Goal: Information Seeking & Learning: Check status

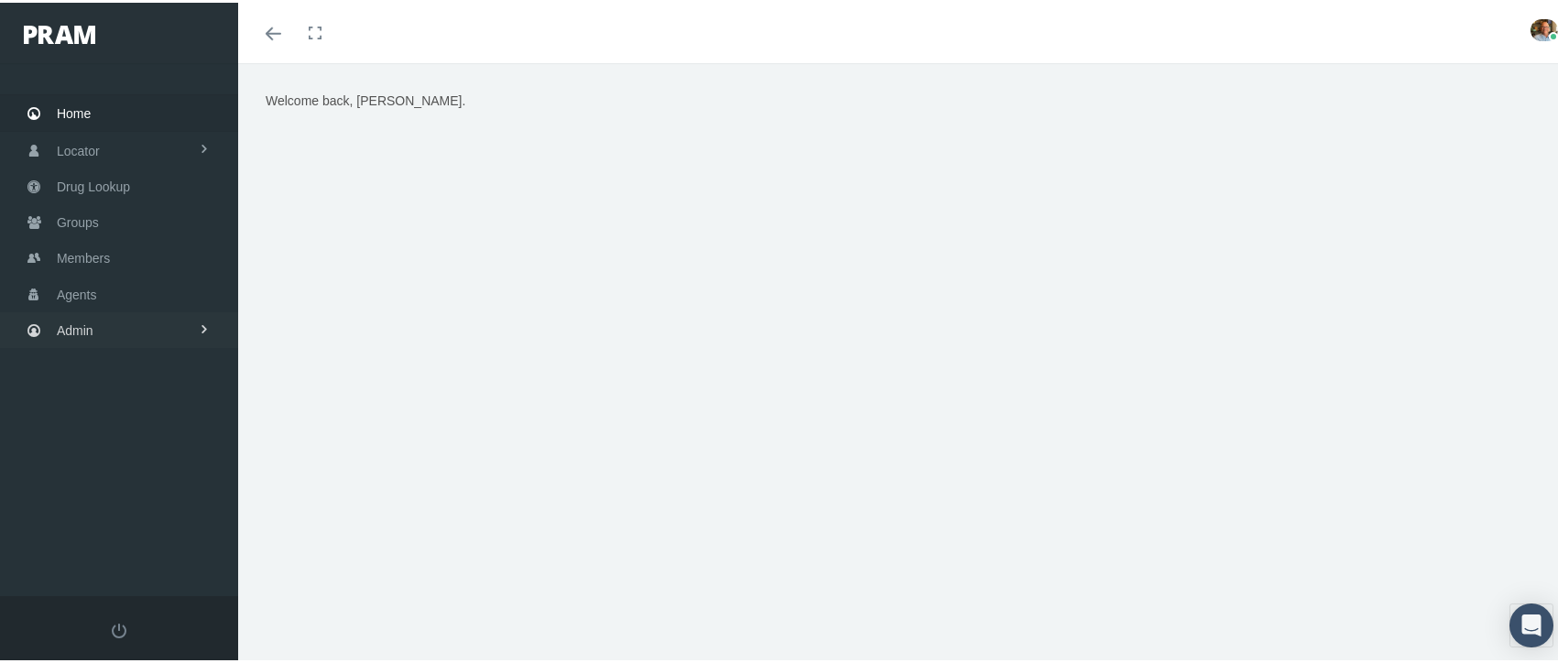
click at [82, 321] on span "Admin" at bounding box center [75, 327] width 37 height 35
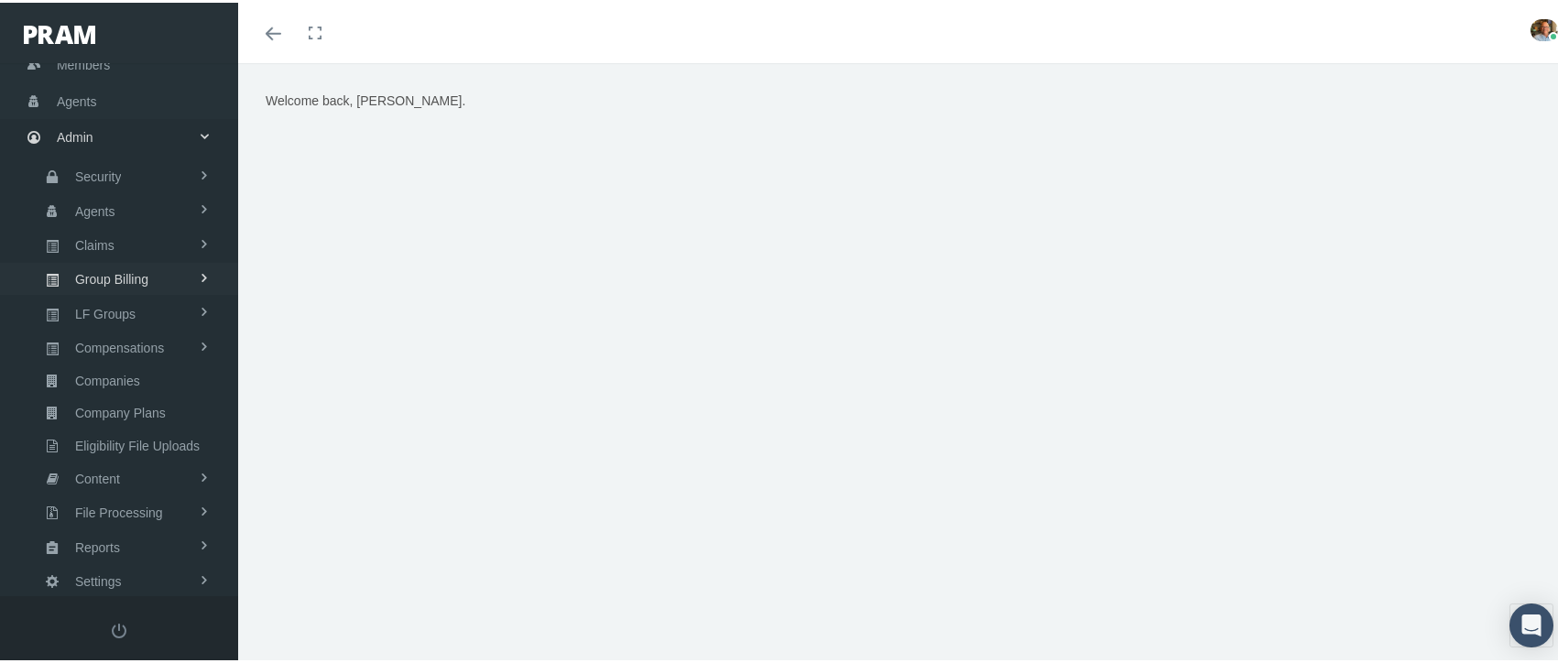
scroll to position [212, 0]
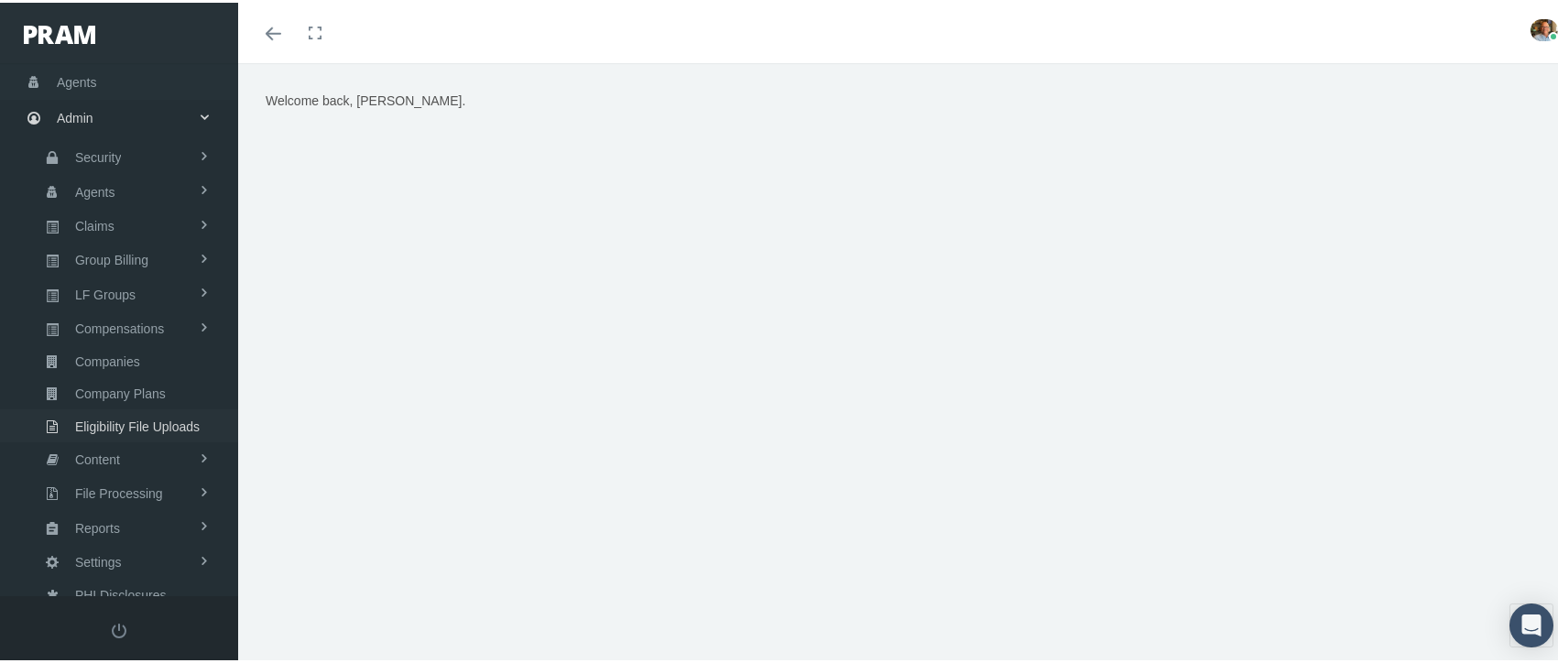
click at [100, 408] on span "Eligibility File Uploads" at bounding box center [137, 423] width 125 height 31
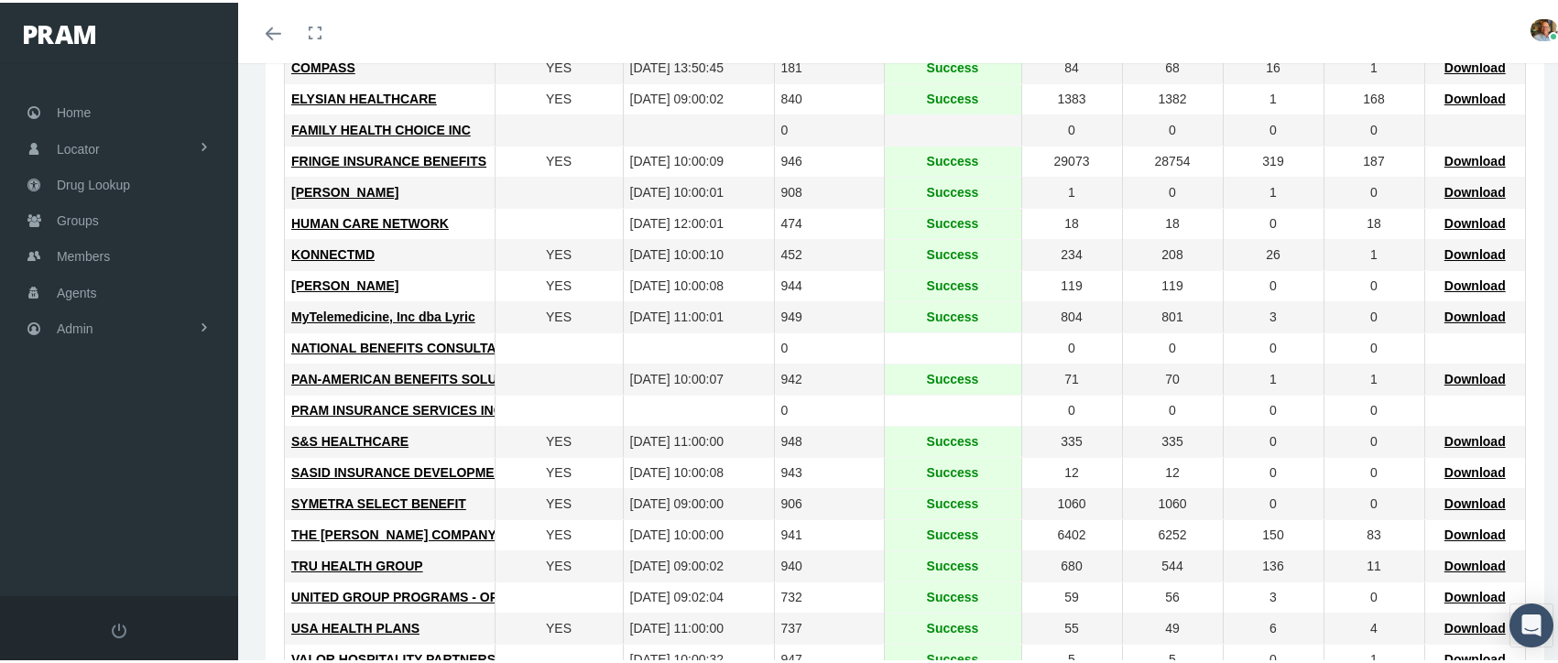
scroll to position [549, 0]
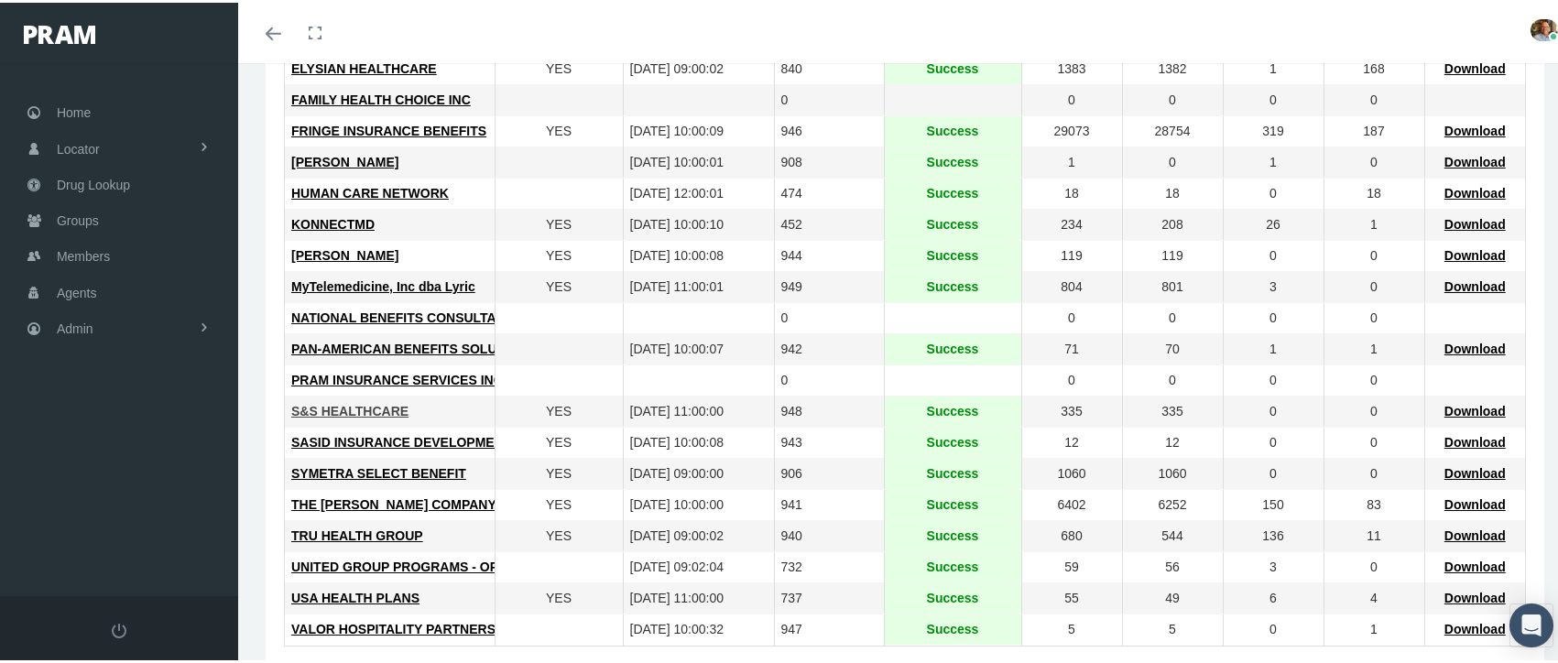
click at [359, 404] on span "S&S HEALTHCARE" at bounding box center [349, 408] width 117 height 15
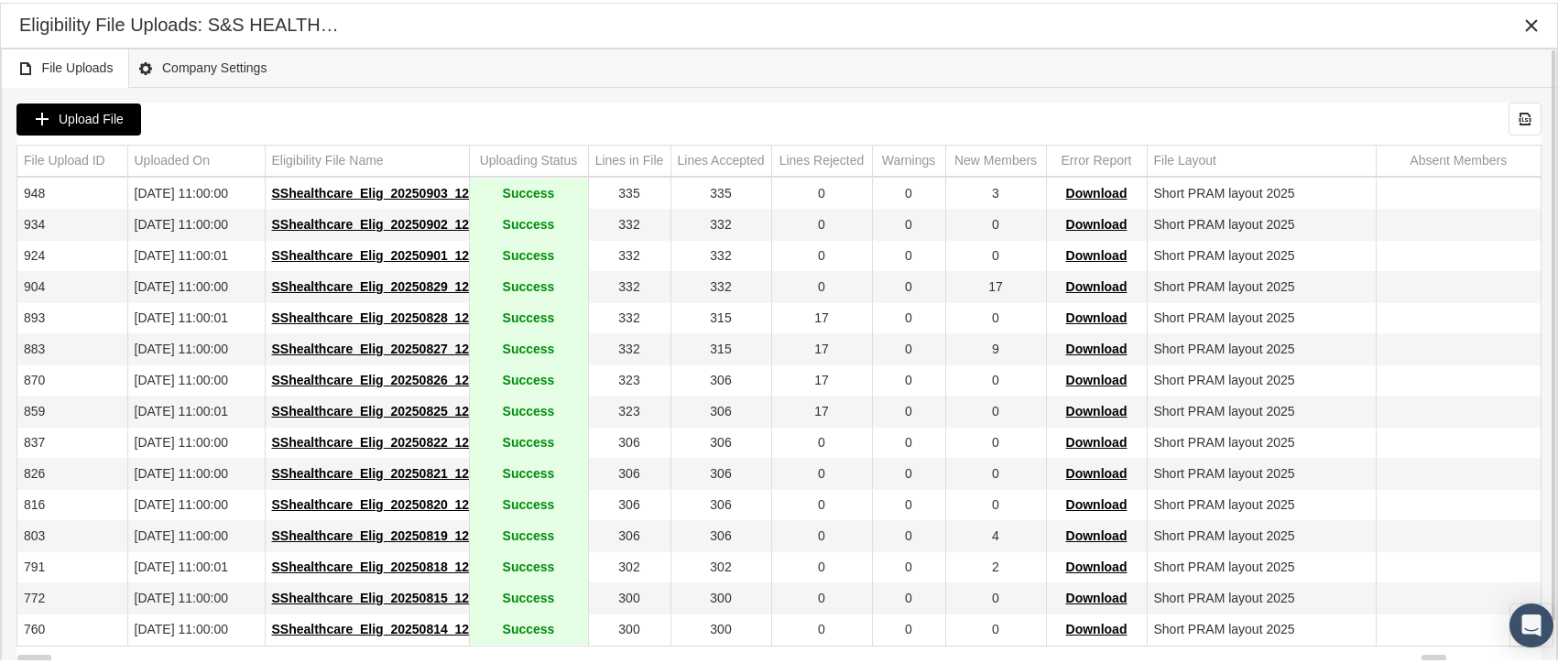
click at [82, 113] on span "Upload File" at bounding box center [91, 116] width 65 height 15
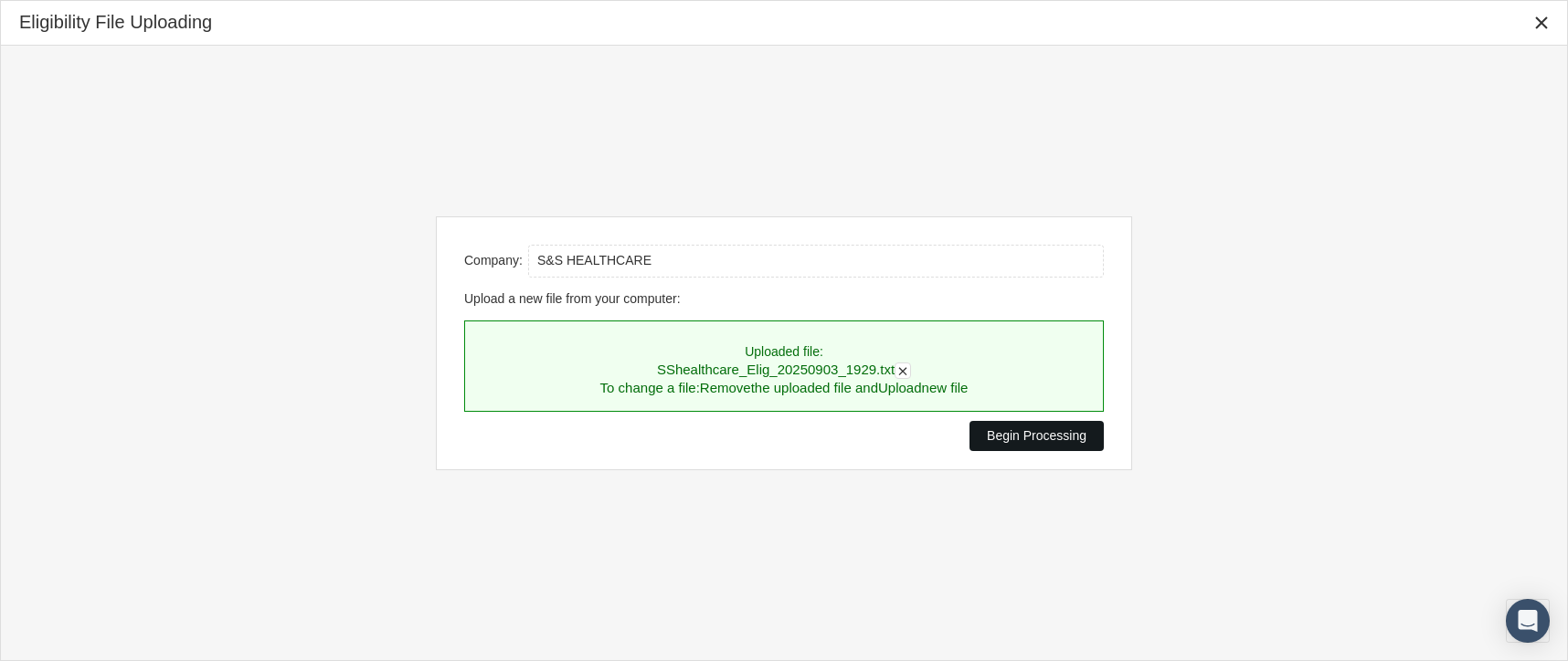
click at [1024, 429] on span "Begin Processing" at bounding box center [1036, 436] width 100 height 15
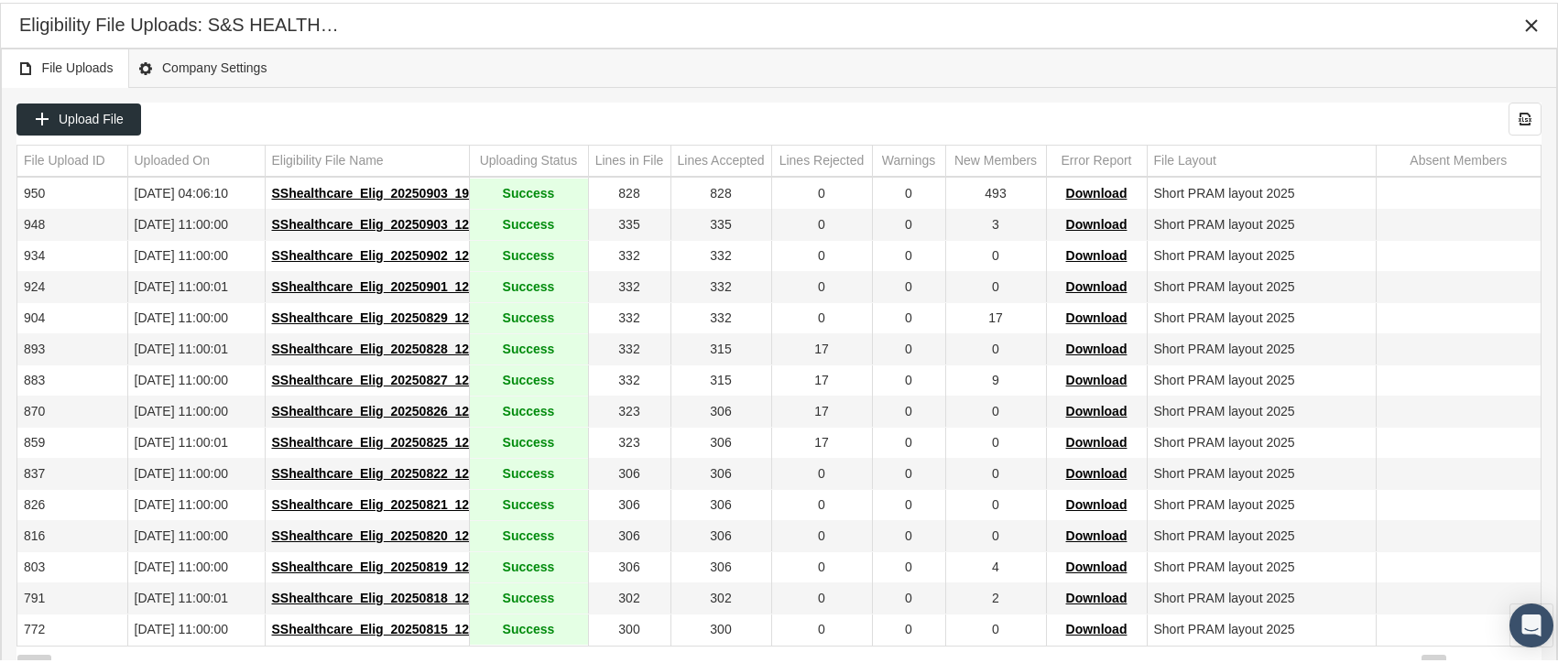
click at [1451, 30] on div "Eligibility File Uploads: S&S HEALTHCARE" at bounding box center [778, 22] width 1519 height 33
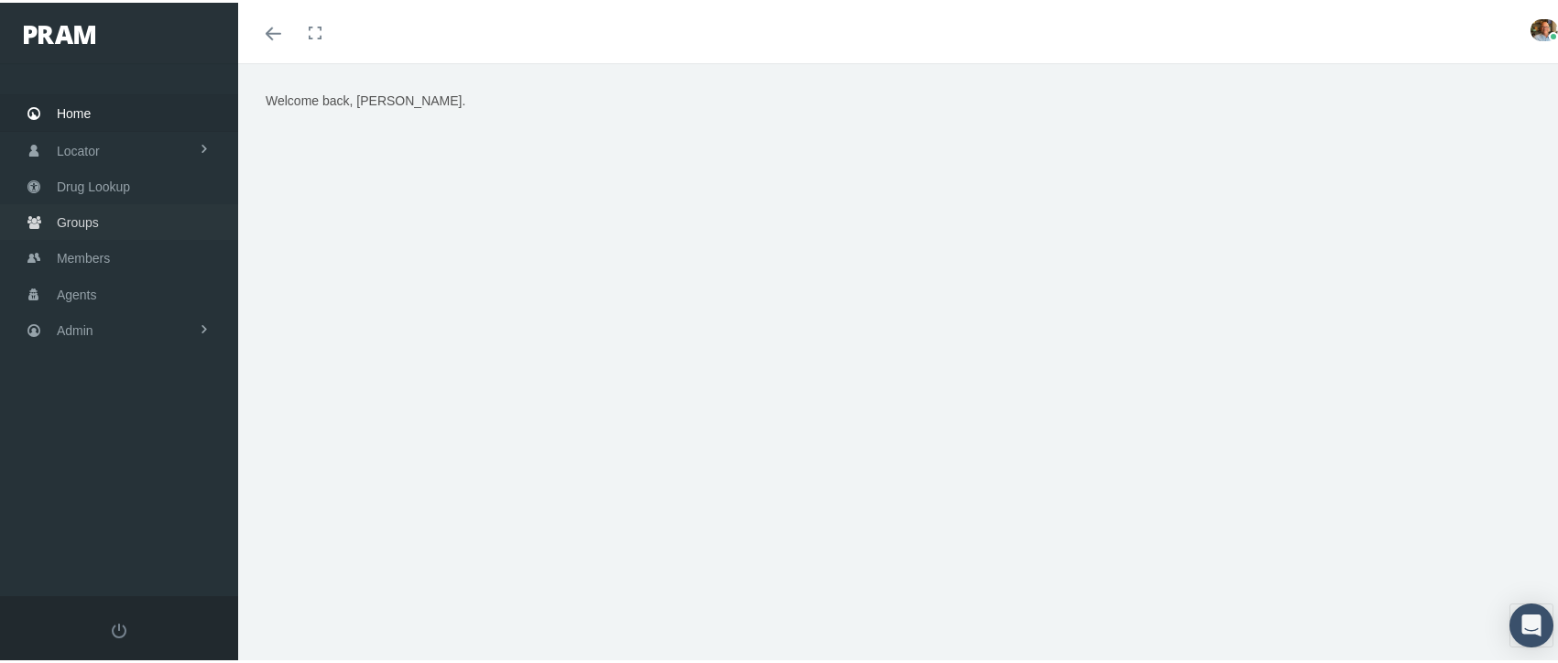
click at [92, 223] on span "Groups" at bounding box center [78, 219] width 42 height 35
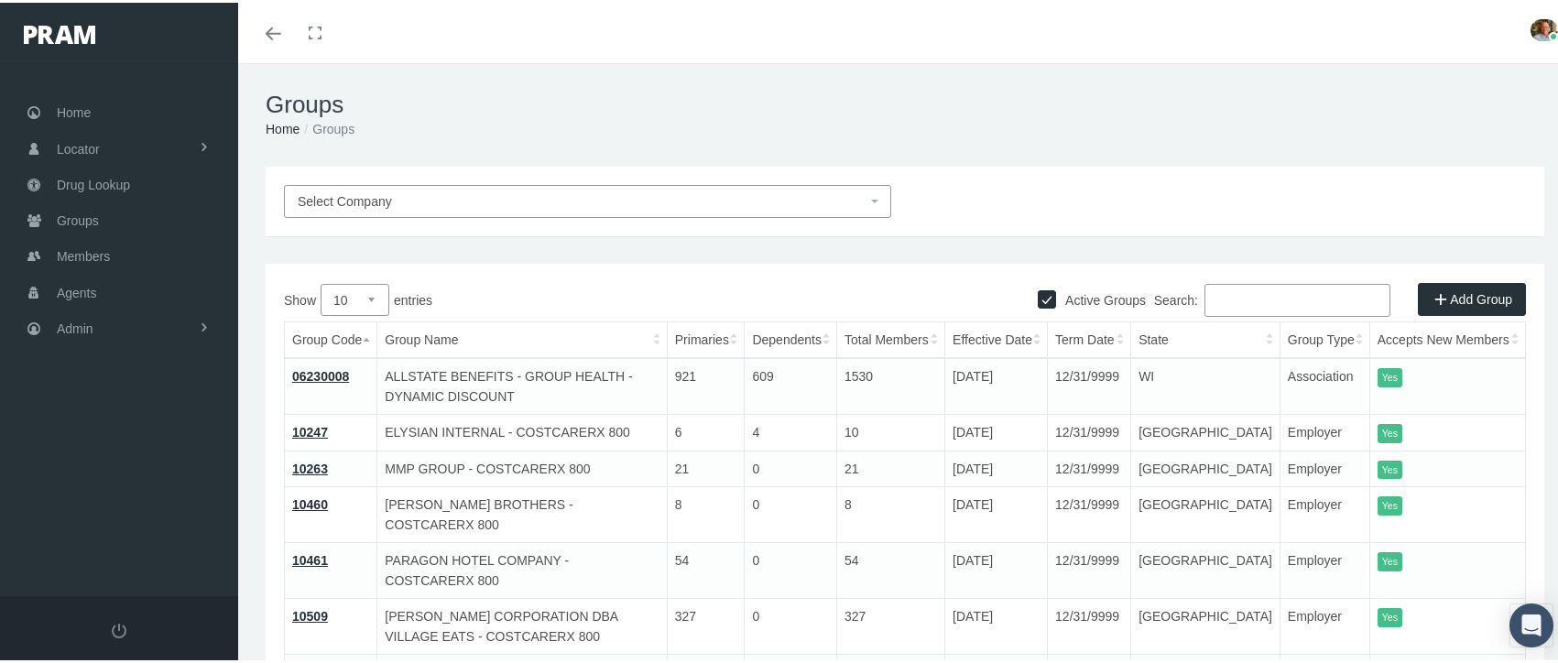
click at [430, 191] on span "Select Company" at bounding box center [582, 199] width 569 height 20
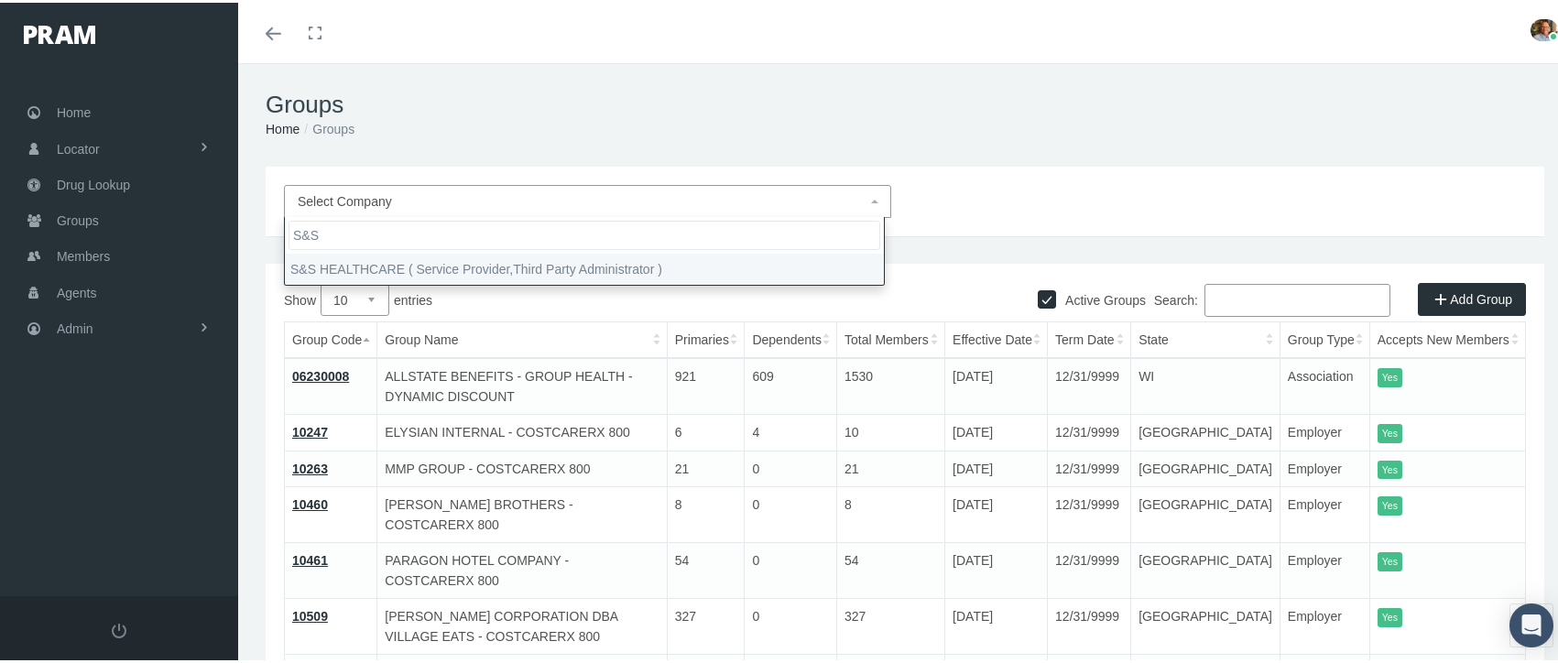
type input "S&S"
select select "9158"
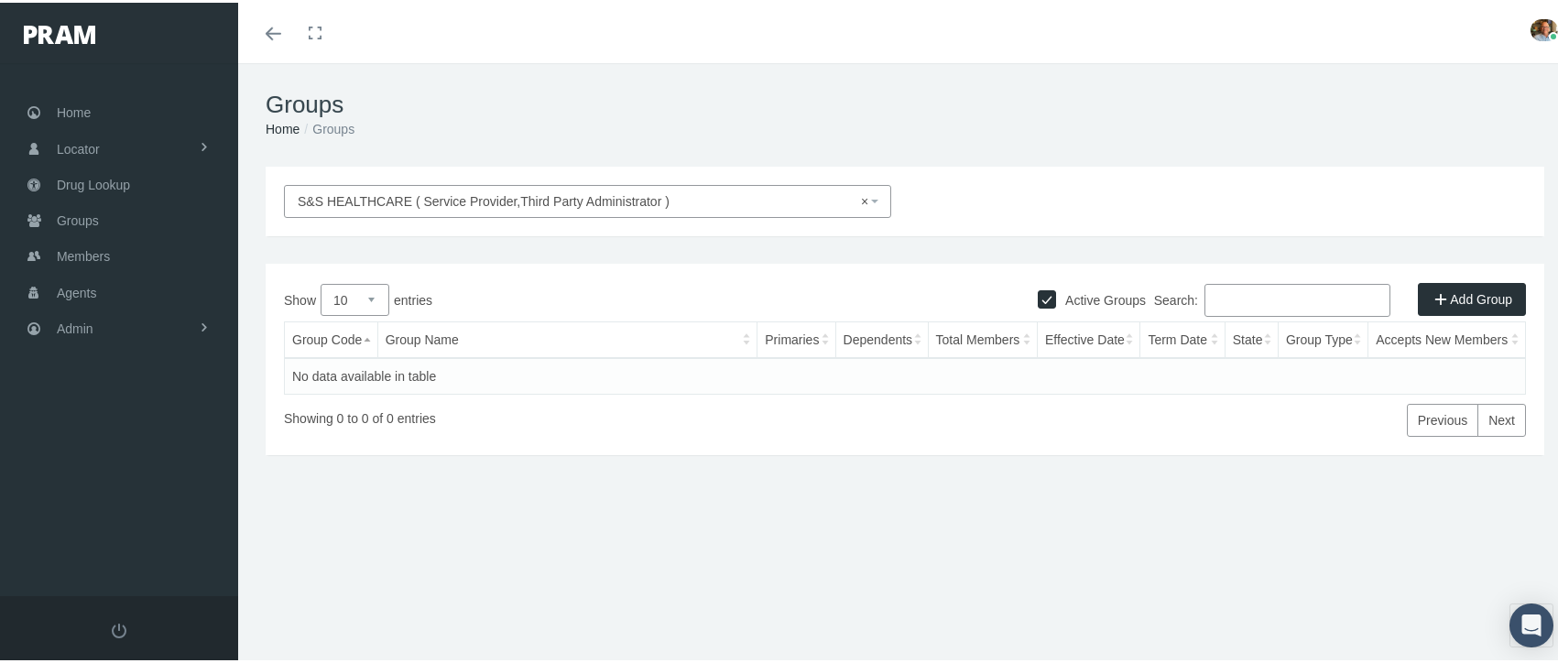
select select
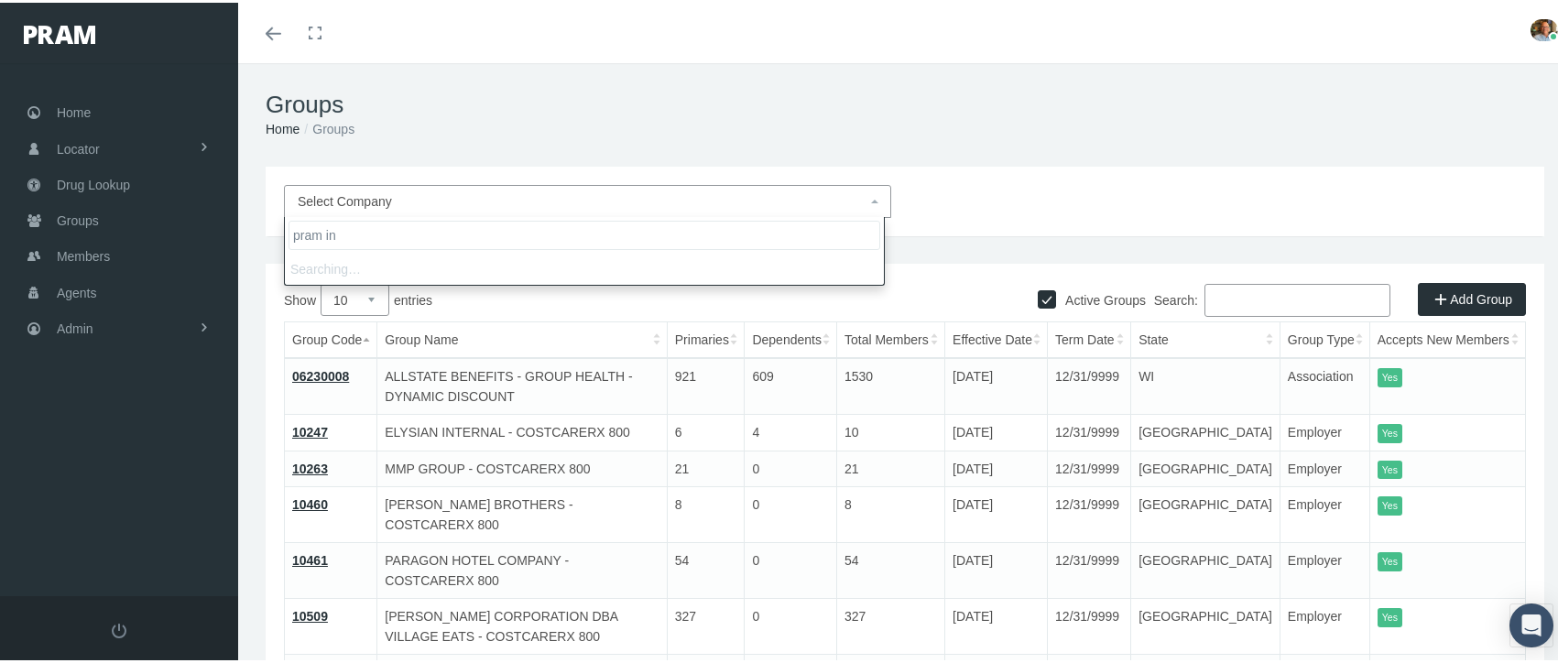
type input "pram ins"
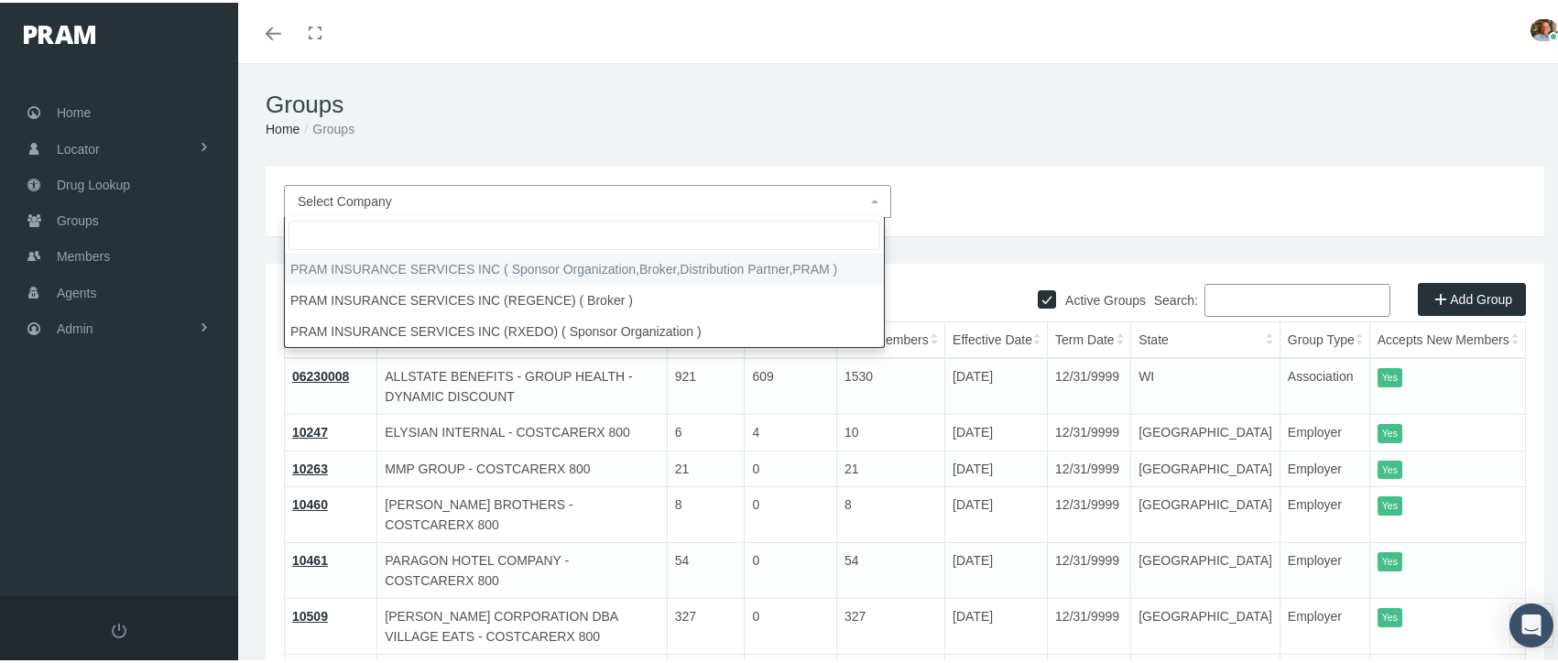
select select "53"
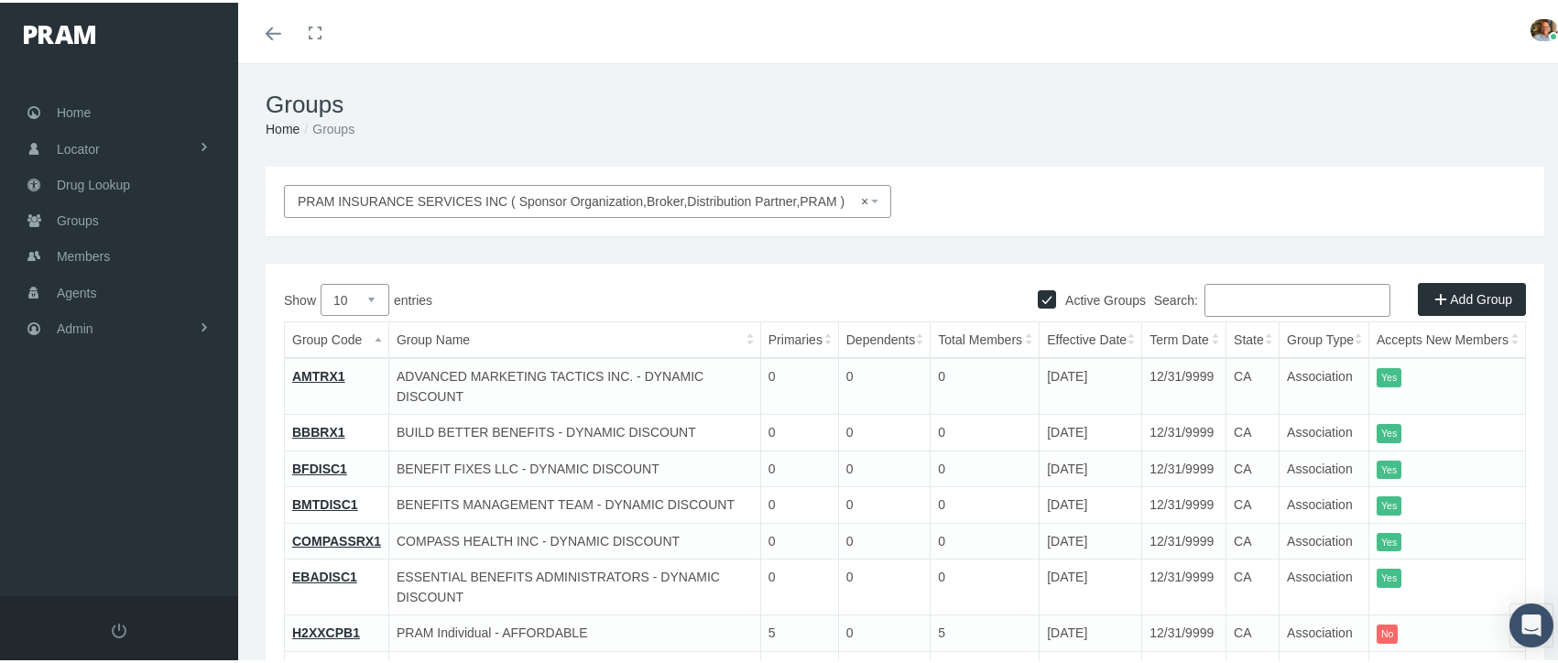
click at [319, 369] on link "AMTRX1" at bounding box center [318, 373] width 53 height 15
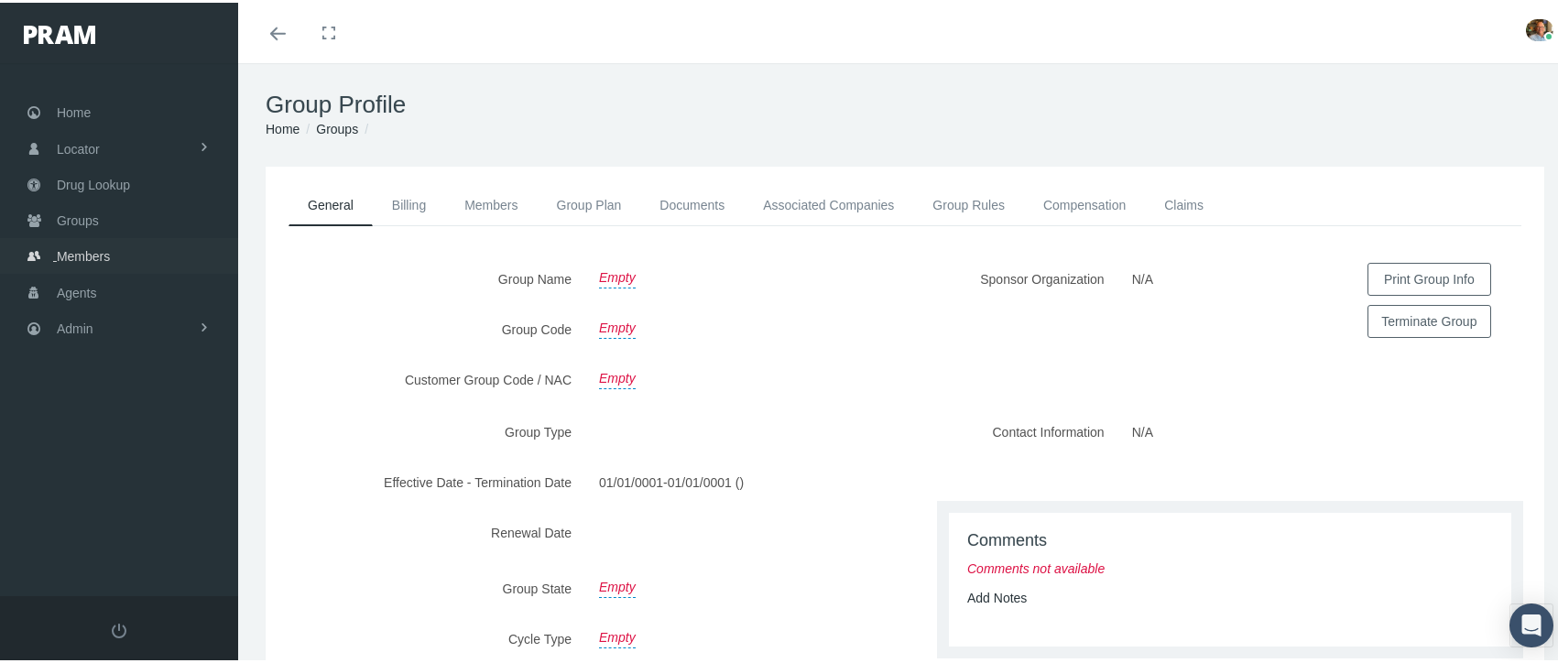
click at [82, 240] on span "Members" at bounding box center [83, 253] width 53 height 35
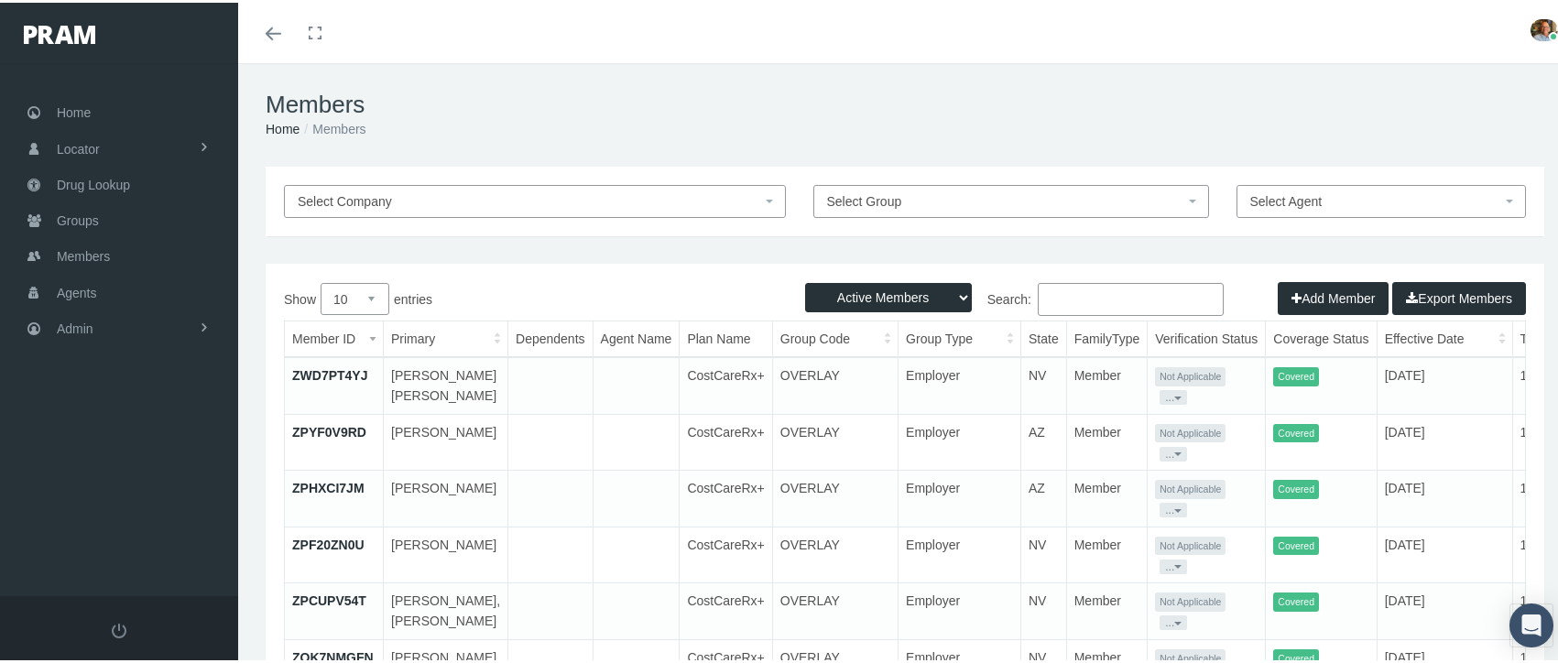
click at [1250, 67] on div "Members Home Members" at bounding box center [904, 111] width 1333 height 103
click at [72, 246] on span "Members" at bounding box center [83, 253] width 53 height 35
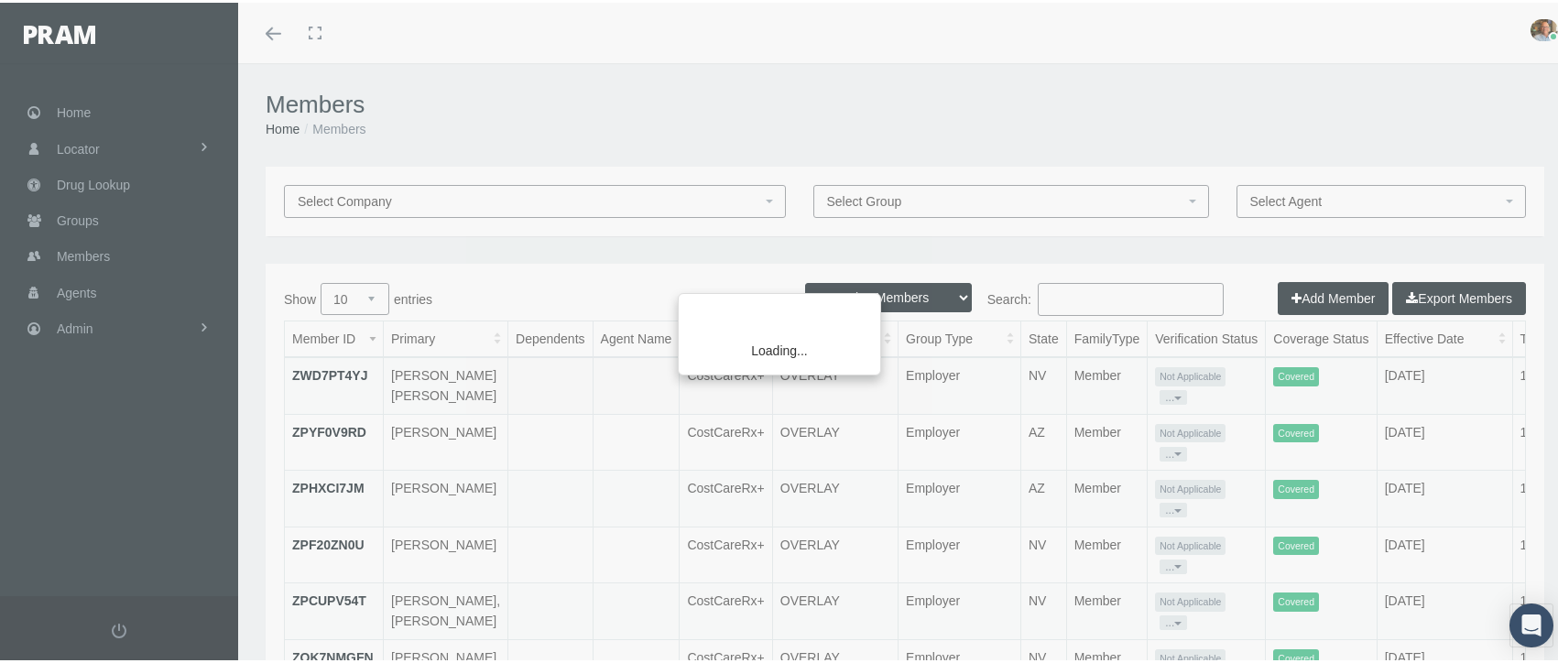
click at [1107, 295] on div "Loading..." at bounding box center [779, 331] width 1558 height 663
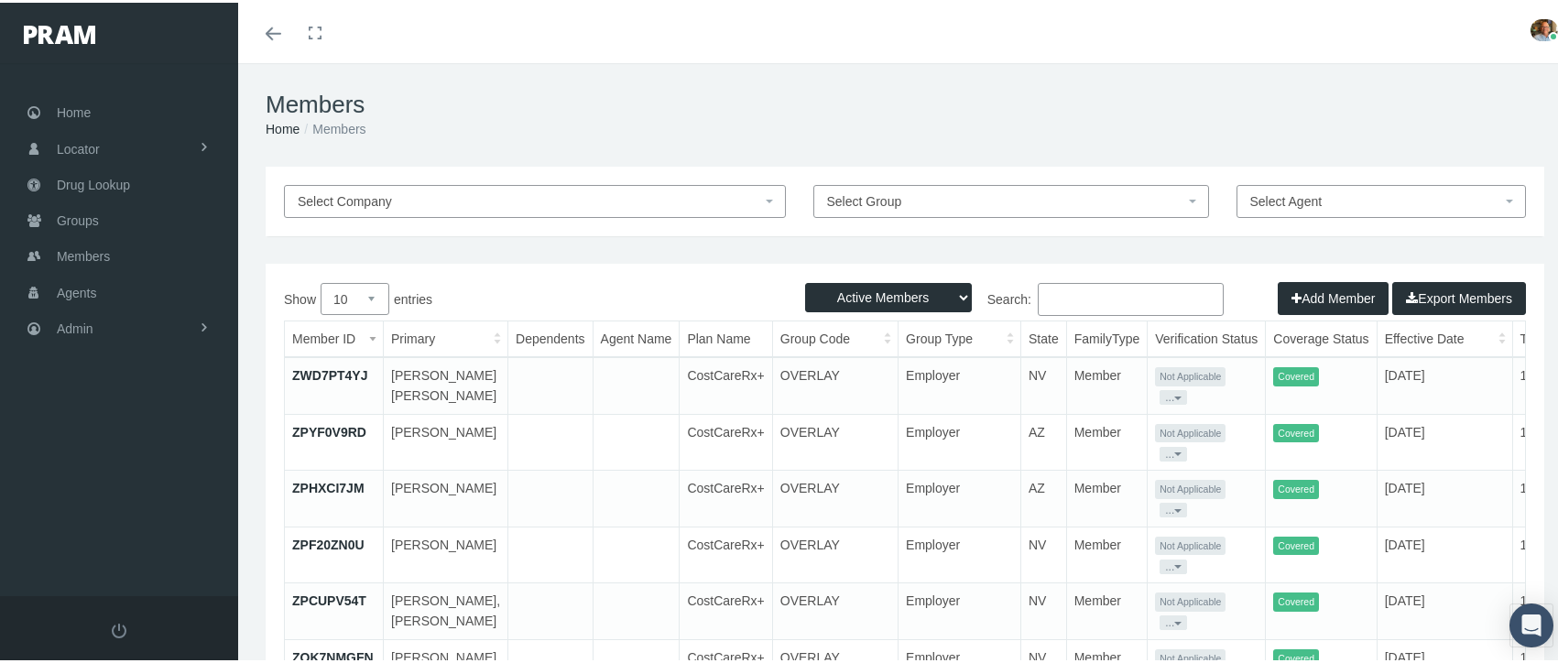
click at [1107, 295] on input "Search:" at bounding box center [1131, 296] width 186 height 33
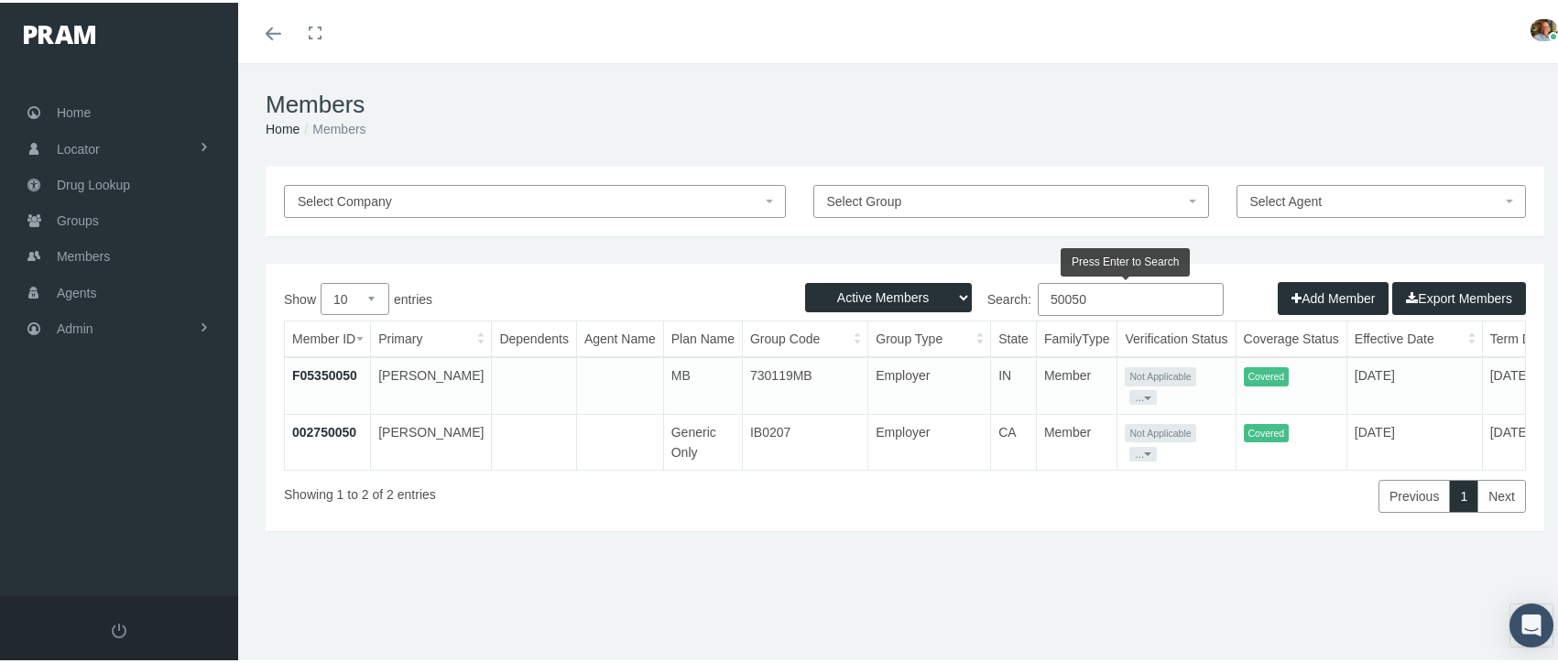
click at [1424, 125] on ol "Home Members" at bounding box center [905, 126] width 1278 height 20
click at [1421, 89] on h1 "Members" at bounding box center [905, 102] width 1278 height 28
click at [1110, 294] on input "50050" at bounding box center [1131, 296] width 186 height 33
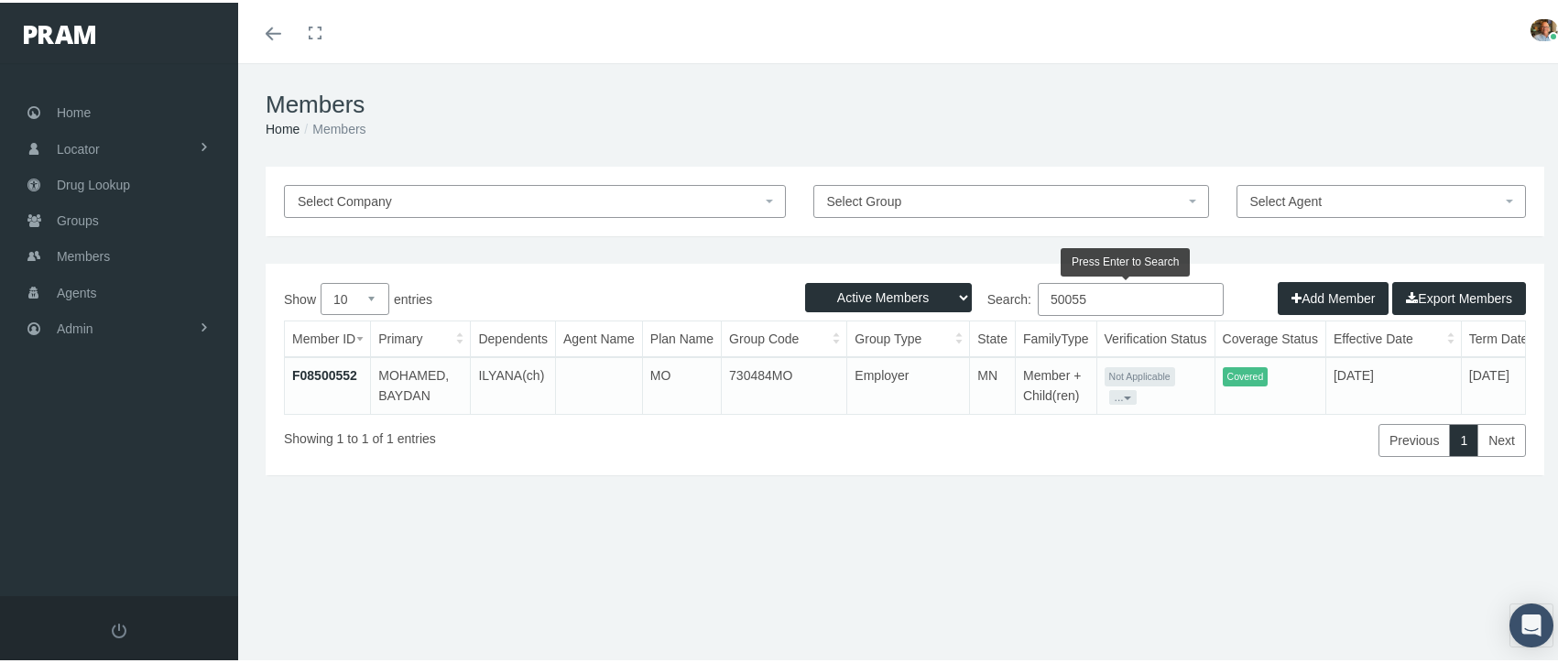
type input "50055"
drag, startPoint x: 1379, startPoint y: 509, endPoint x: 1333, endPoint y: 479, distance: 54.9
click at [1379, 508] on div "Select Company Select Group Select Agent Loading... Active Members Terminated M…" at bounding box center [904, 393] width 1333 height 458
drag, startPoint x: 1117, startPoint y: 294, endPoint x: 918, endPoint y: 294, distance: 199.6
click at [918, 294] on div "Active Members Terminated Members Active & Terminated Add Member Export Members…" at bounding box center [905, 367] width 1278 height 212
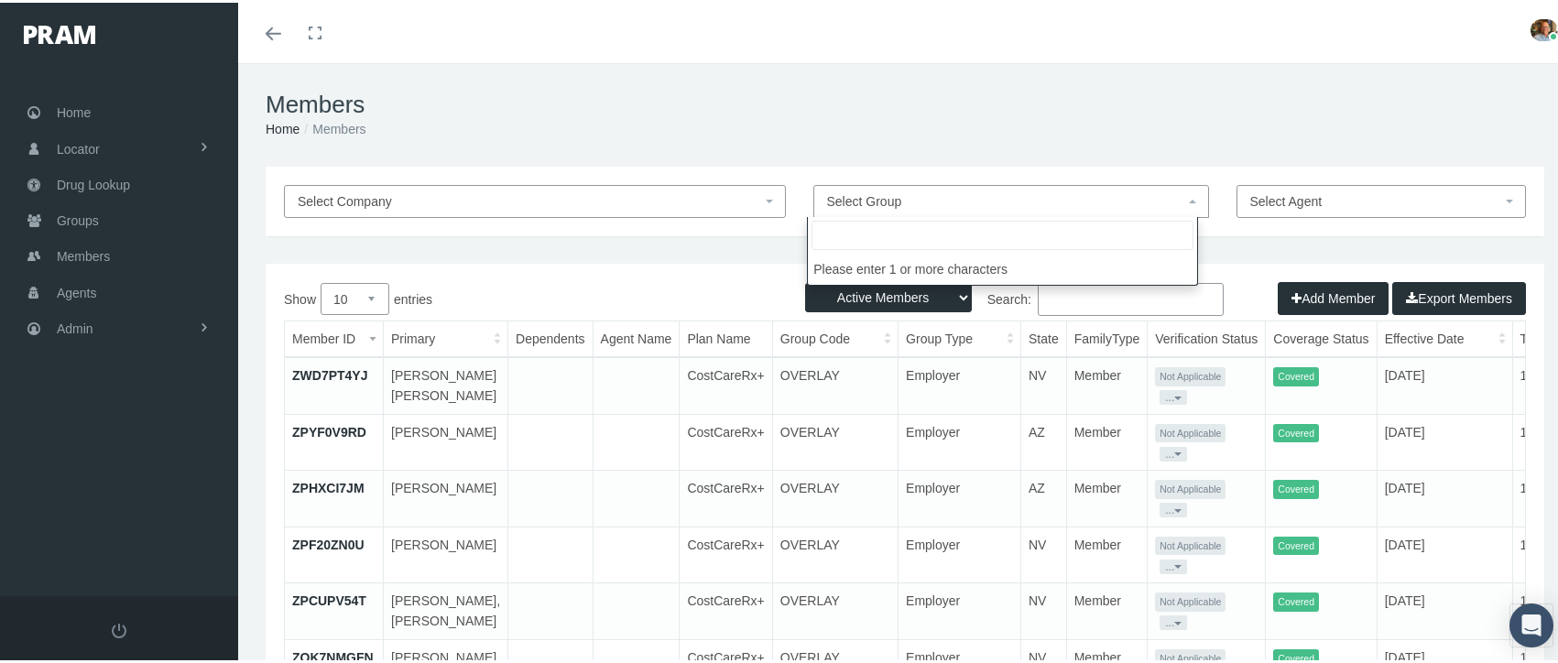
click at [1123, 196] on span "Select Group" at bounding box center [1005, 199] width 357 height 20
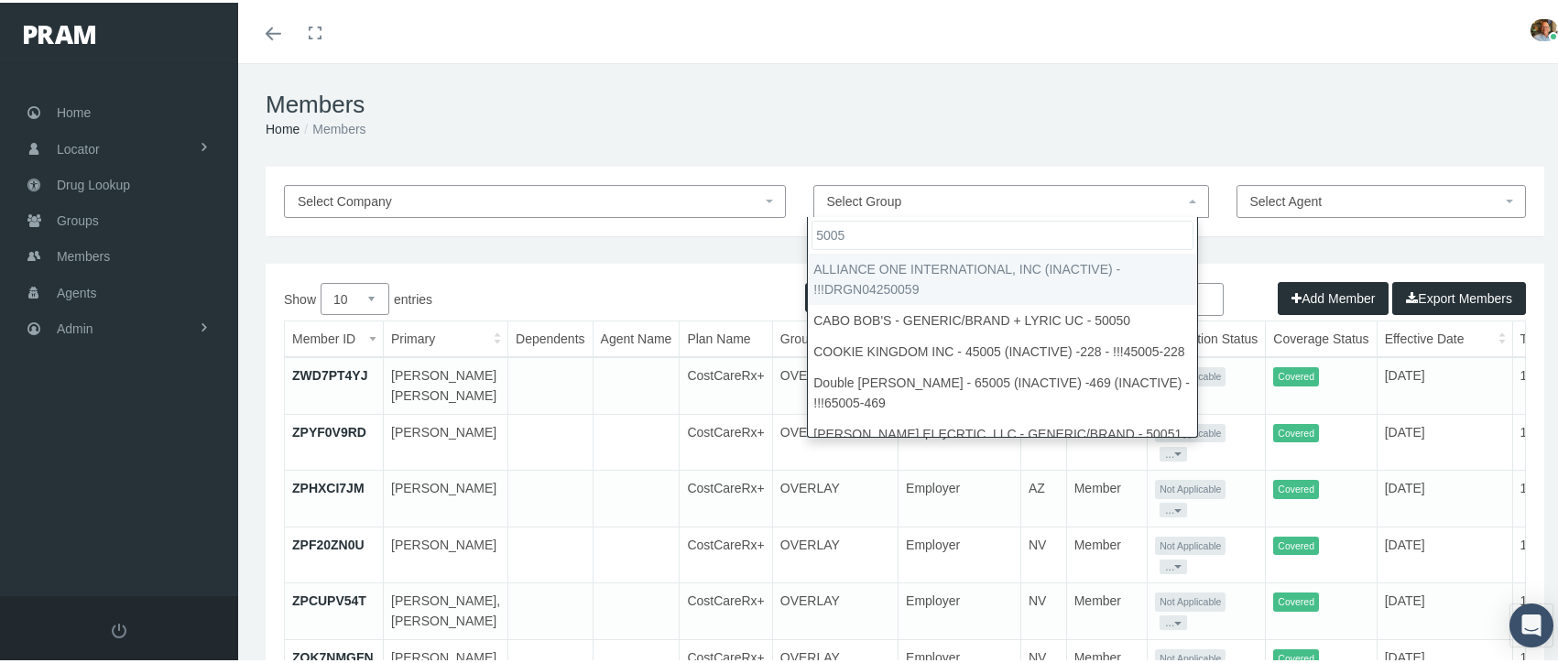
type input "50055"
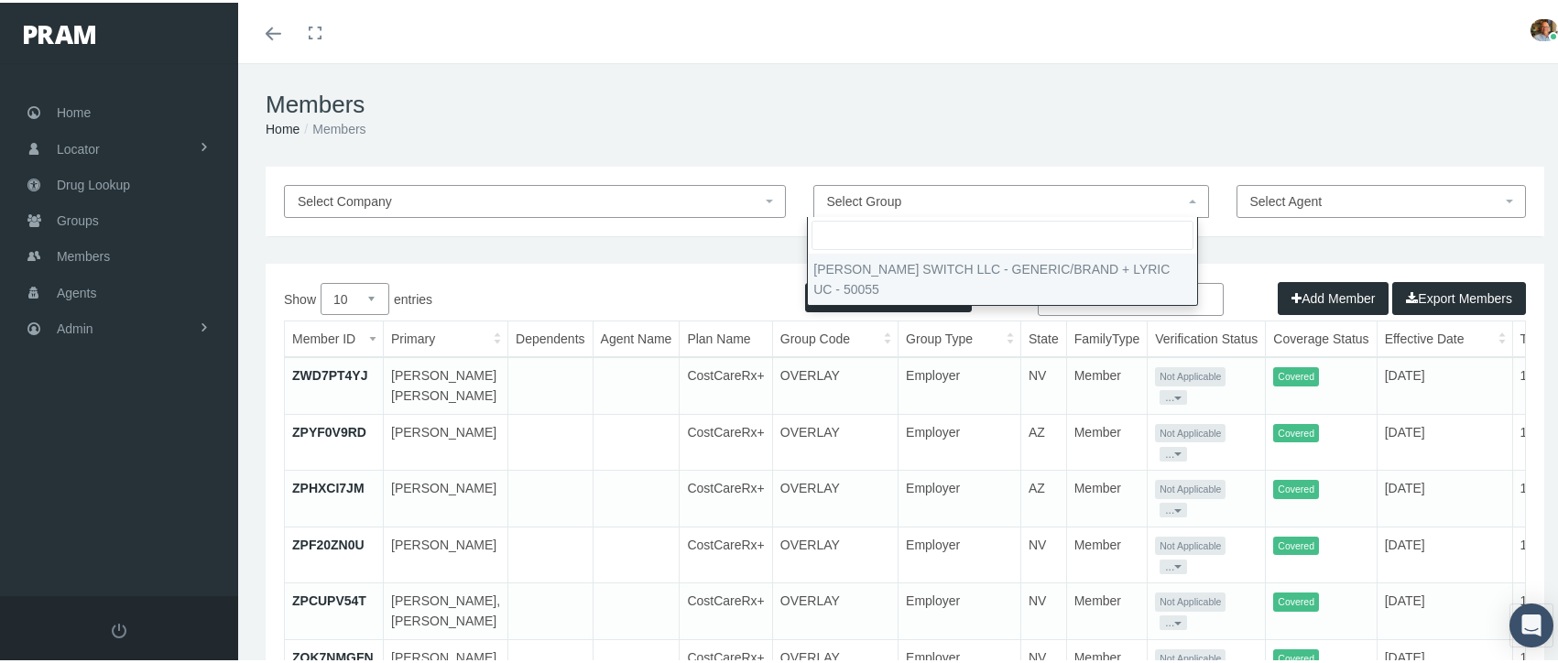
select select "30488"
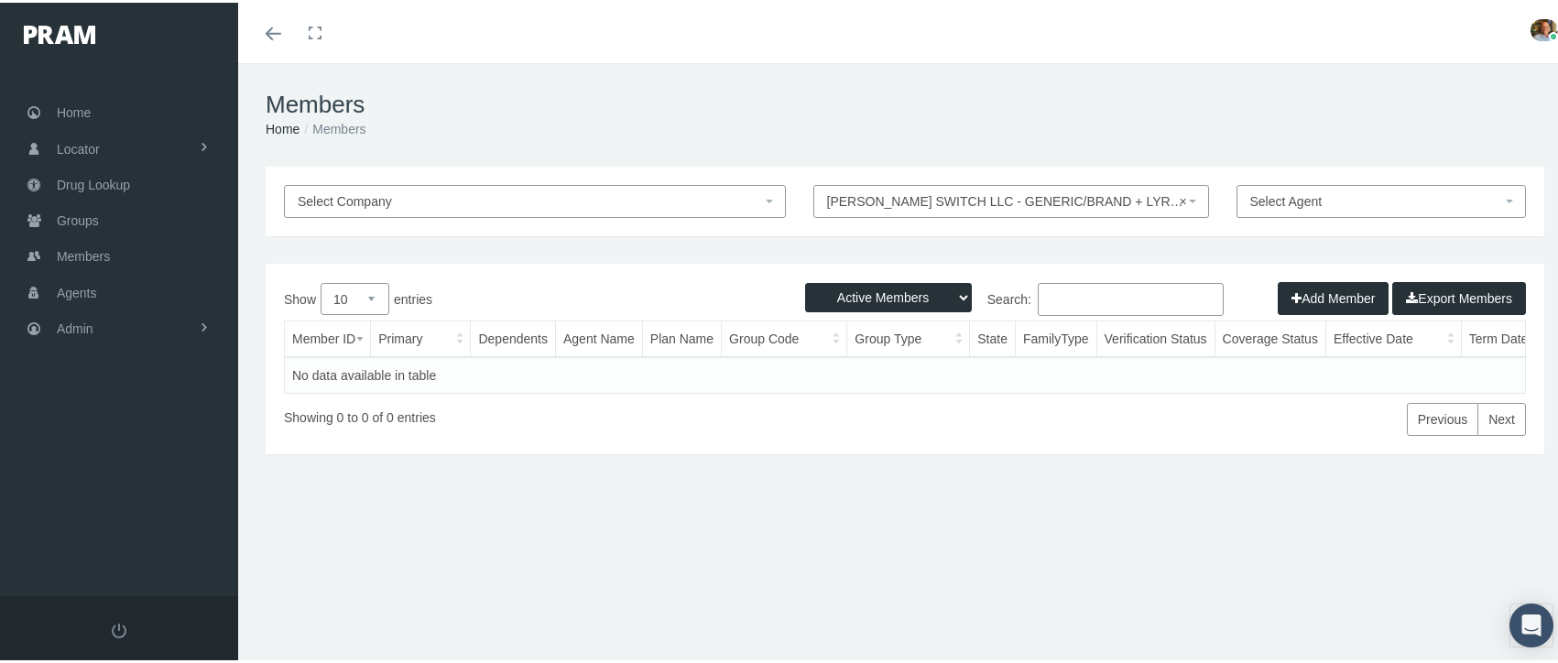
select select
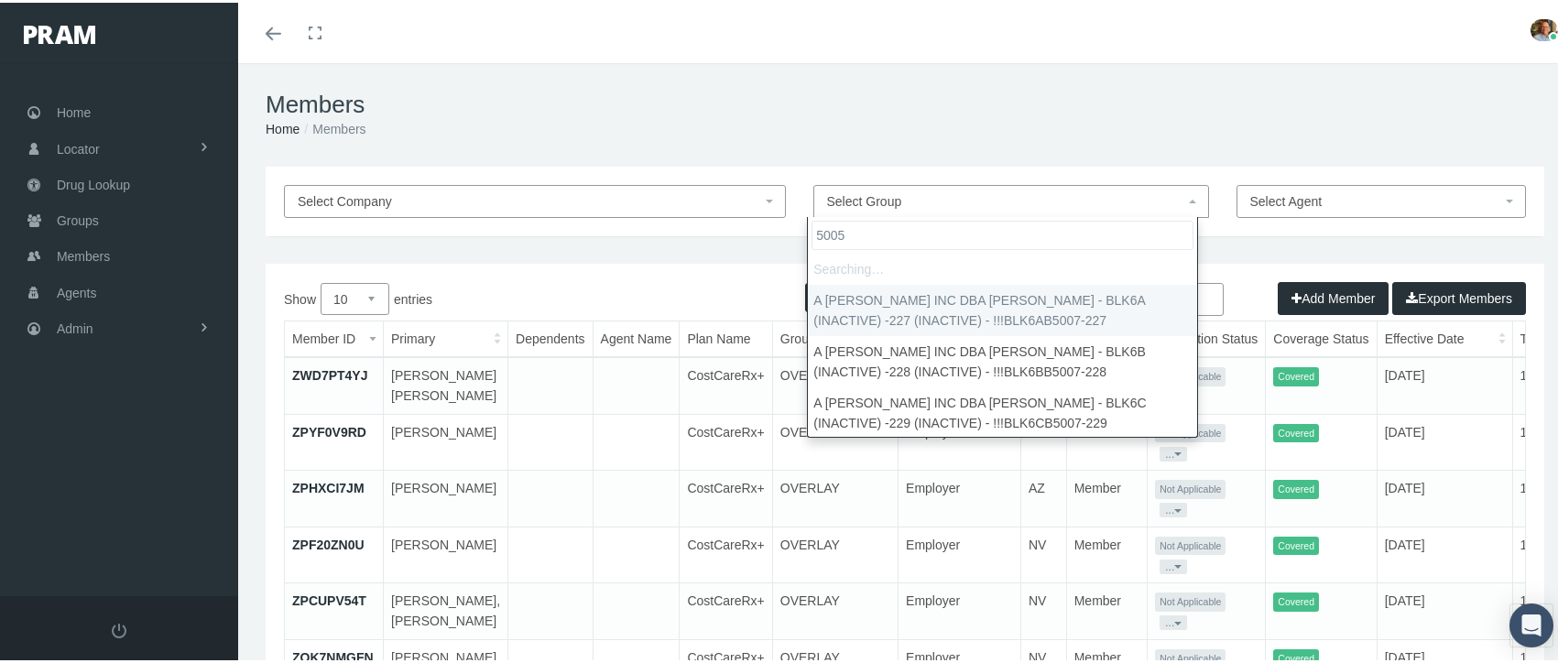
type input "50054"
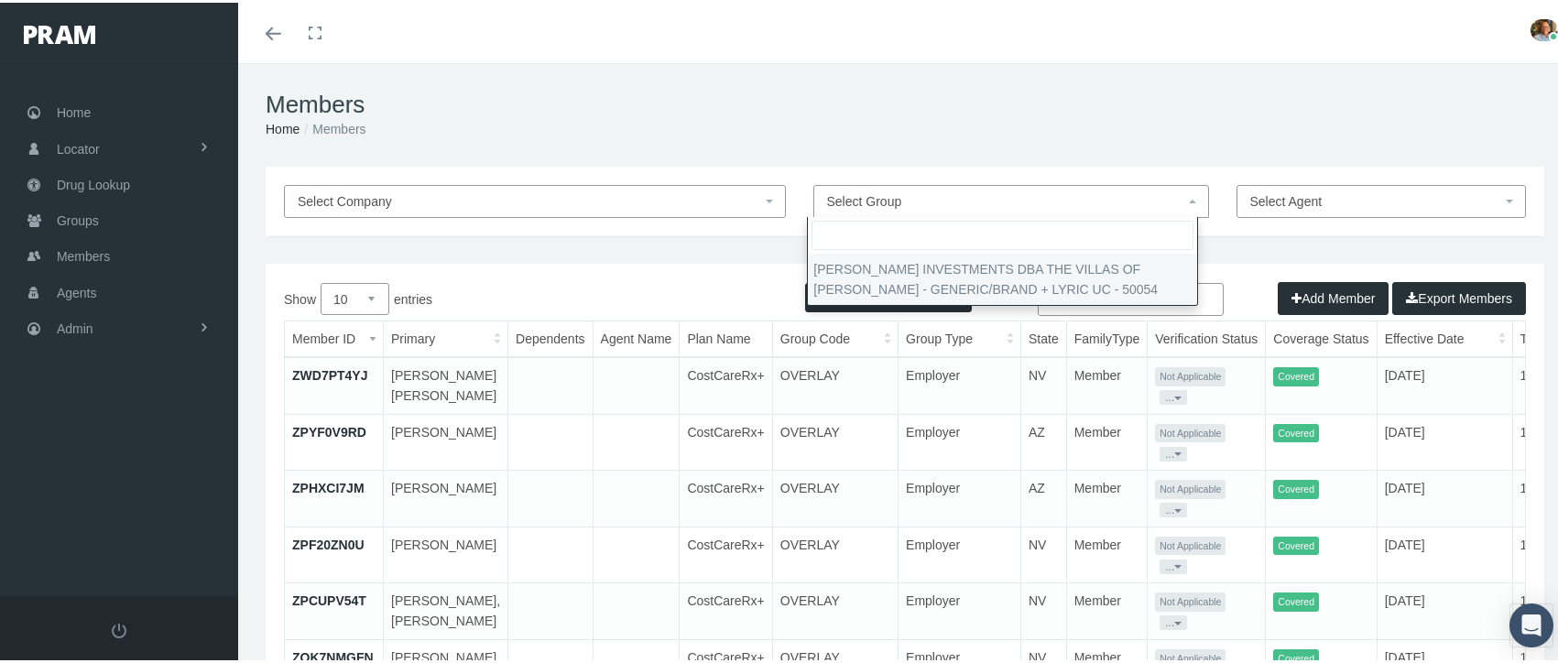
select select "30487"
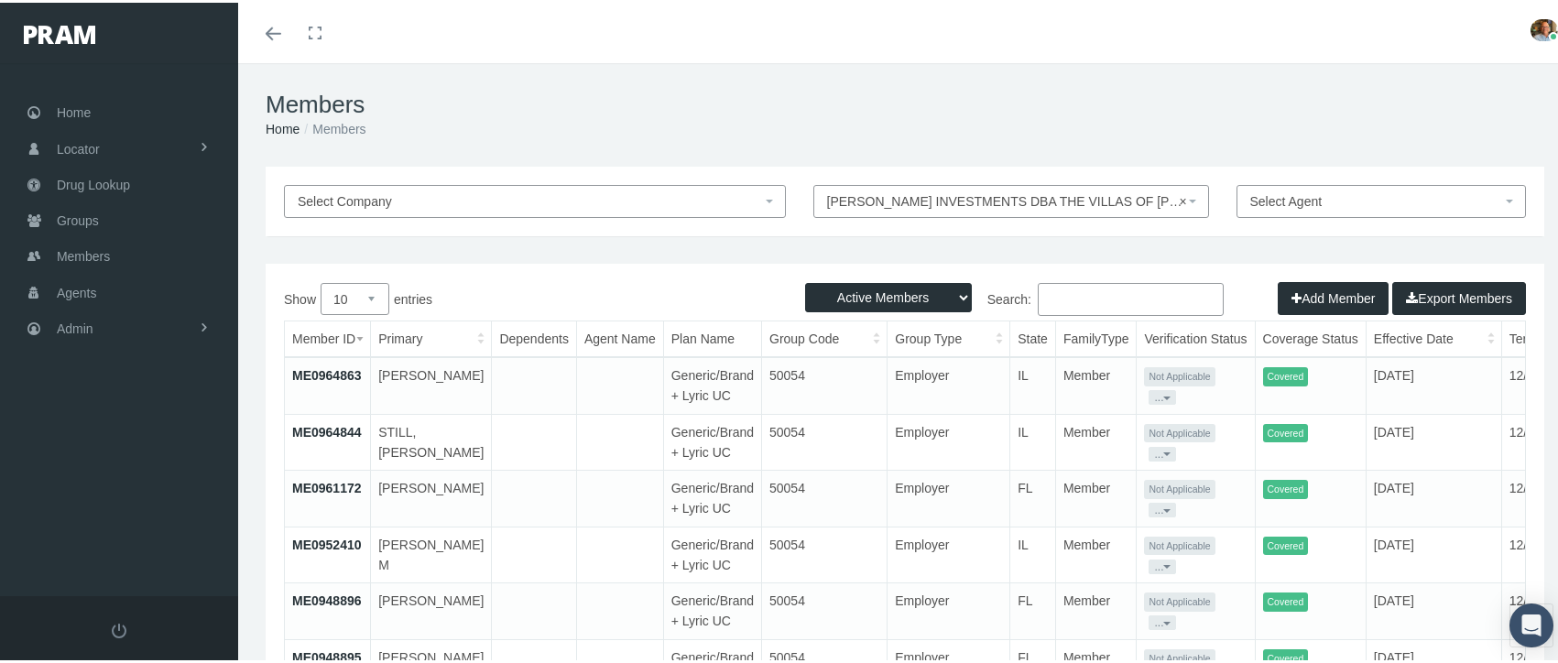
click at [1388, 23] on div "Toggle menubar Toggle fullscreen Profile Logout" at bounding box center [905, 30] width 1306 height 60
click at [1114, 198] on span "× PHILLIPS INVESTMENTS DBA THE VILLAS OF HOLLY BROOK - GENERIC/BRAND + LYRIC UC…" at bounding box center [1005, 199] width 357 height 20
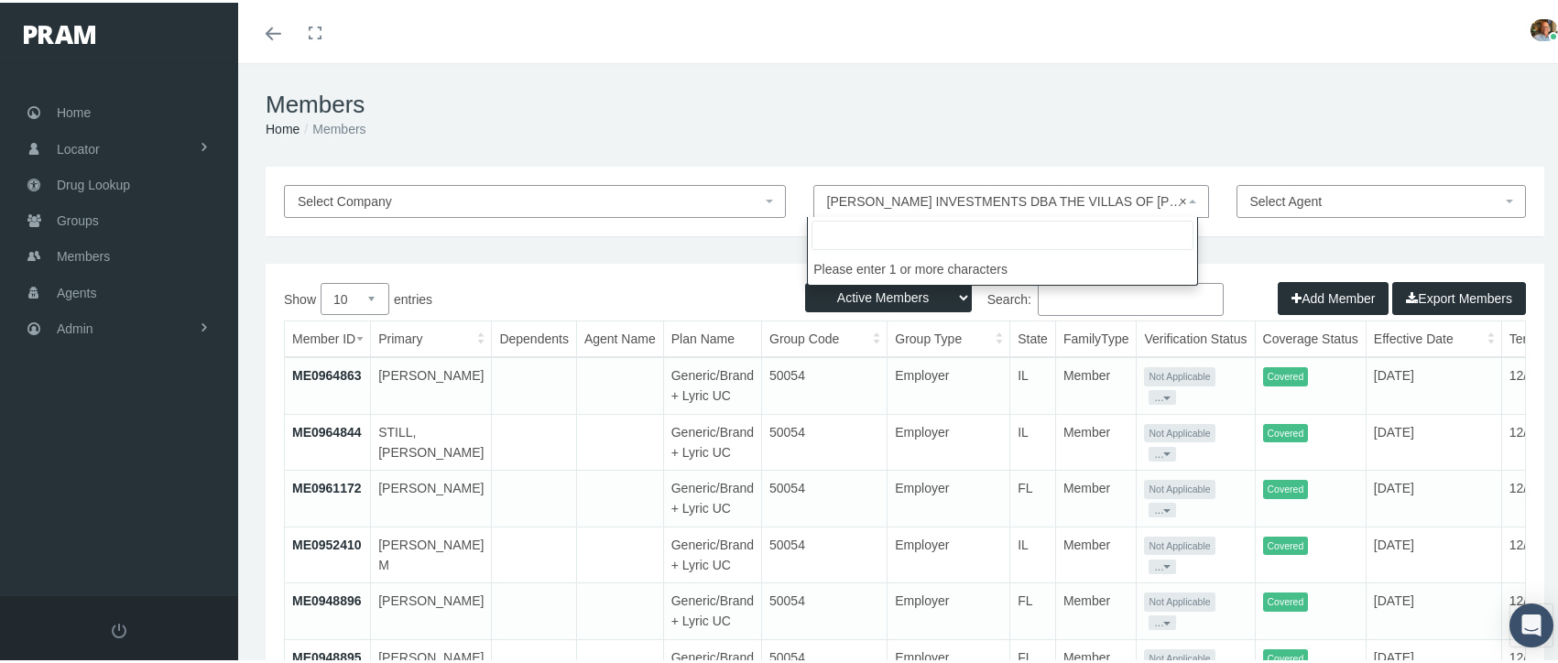
click at [1114, 198] on span "× PHILLIPS INVESTMENTS DBA THE VILLAS OF HOLLY BROOK - GENERIC/BRAND + LYRIC UC…" at bounding box center [1005, 199] width 357 height 20
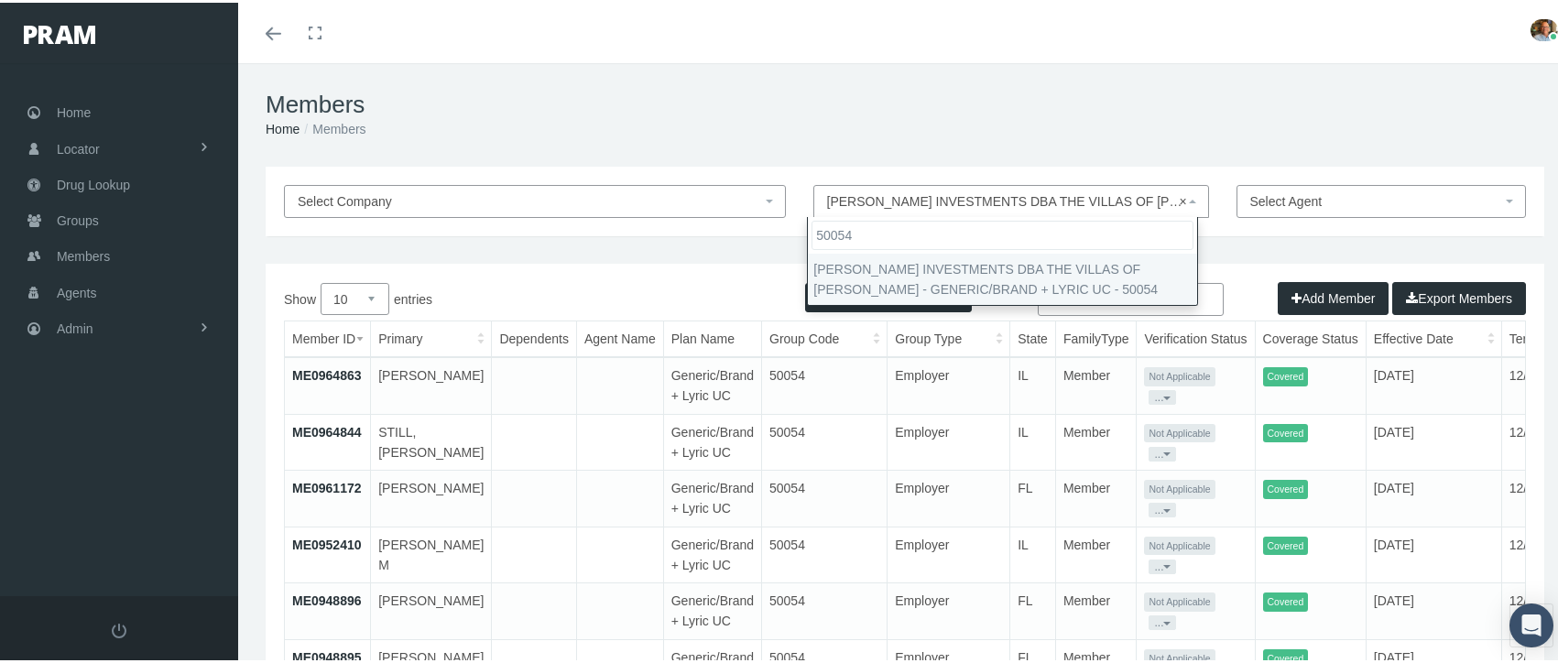
type input "50054"
drag, startPoint x: 1027, startPoint y: 284, endPoint x: 844, endPoint y: 275, distance: 182.5
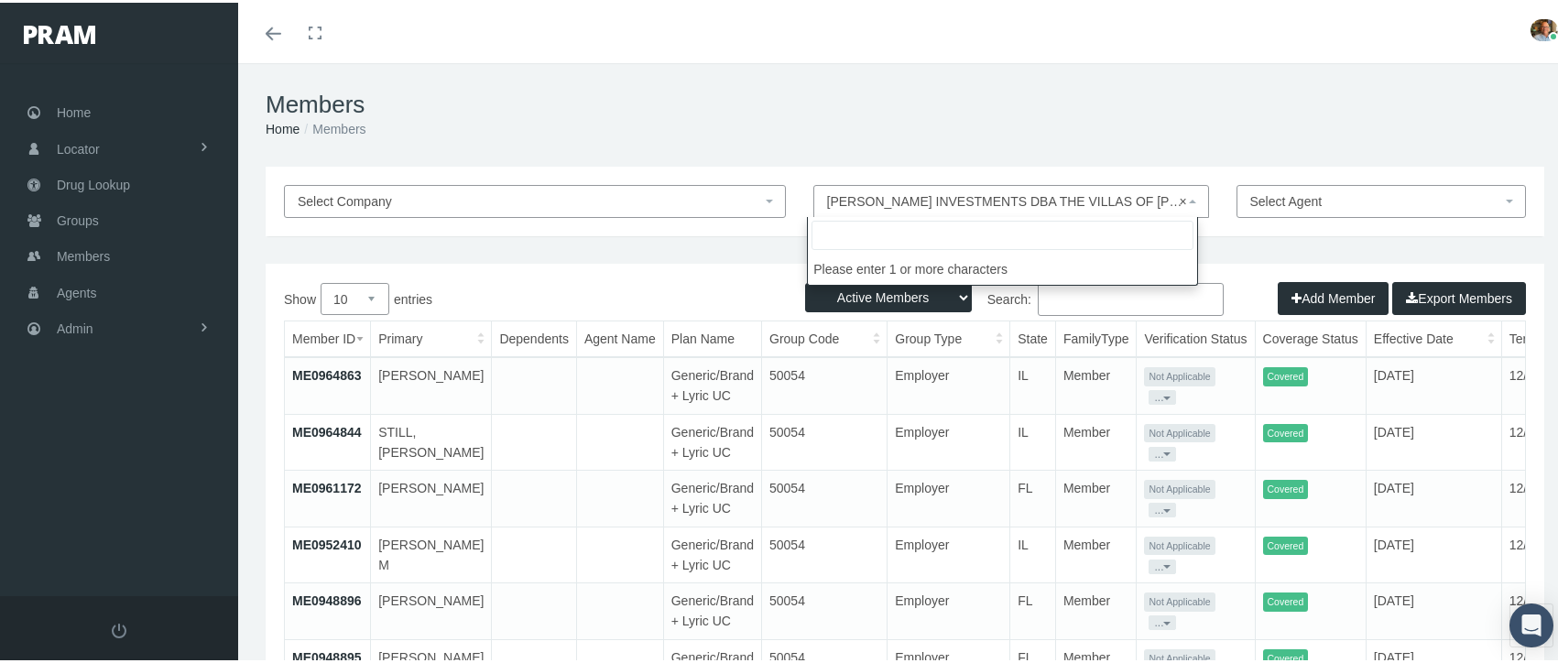
drag, startPoint x: 816, startPoint y: 197, endPoint x: 942, endPoint y: 201, distance: 126.5
click at [942, 201] on span "× PHILLIPS INVESTMENTS DBA THE VILLAS OF HOLLY BROOK - GENERIC/BRAND + LYRIC UC…" at bounding box center [1011, 198] width 396 height 33
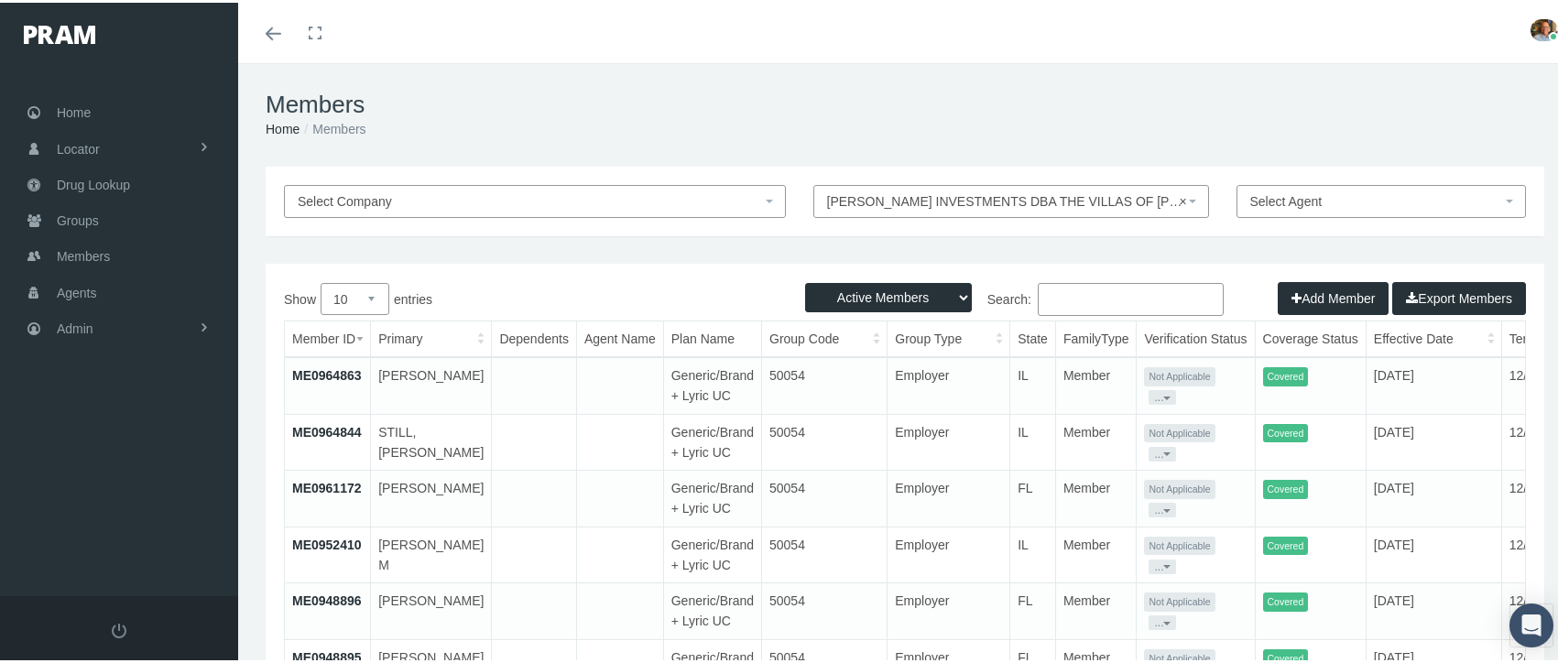
drag, startPoint x: 821, startPoint y: 195, endPoint x: 985, endPoint y: 203, distance: 164.1
click at [985, 203] on span "× PHILLIPS INVESTMENTS DBA THE VILLAS OF HOLLY BROOK - GENERIC/BRAND + LYRIC UC…" at bounding box center [1005, 199] width 357 height 20
click at [96, 221] on span "Groups" at bounding box center [78, 218] width 42 height 35
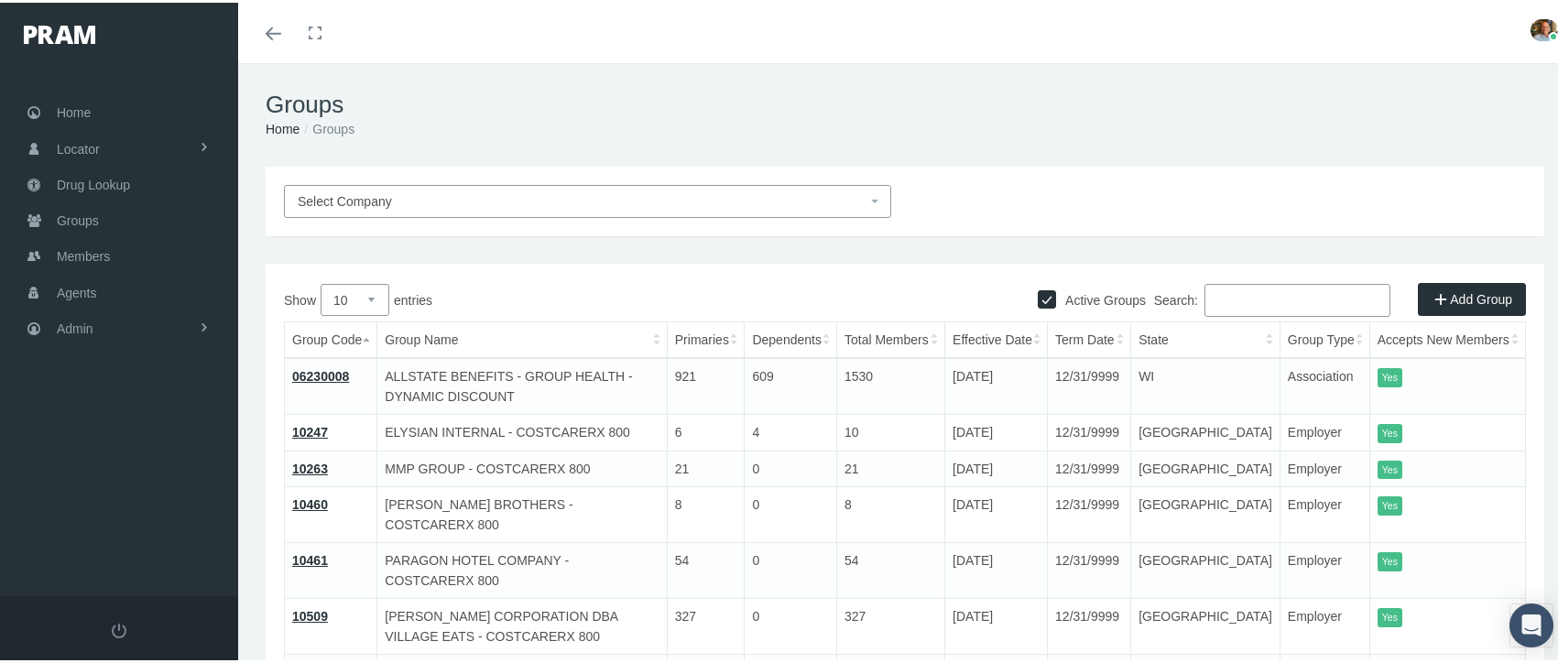
click at [1038, 296] on input "Active Groups" at bounding box center [1047, 295] width 18 height 18
checkbox input "false"
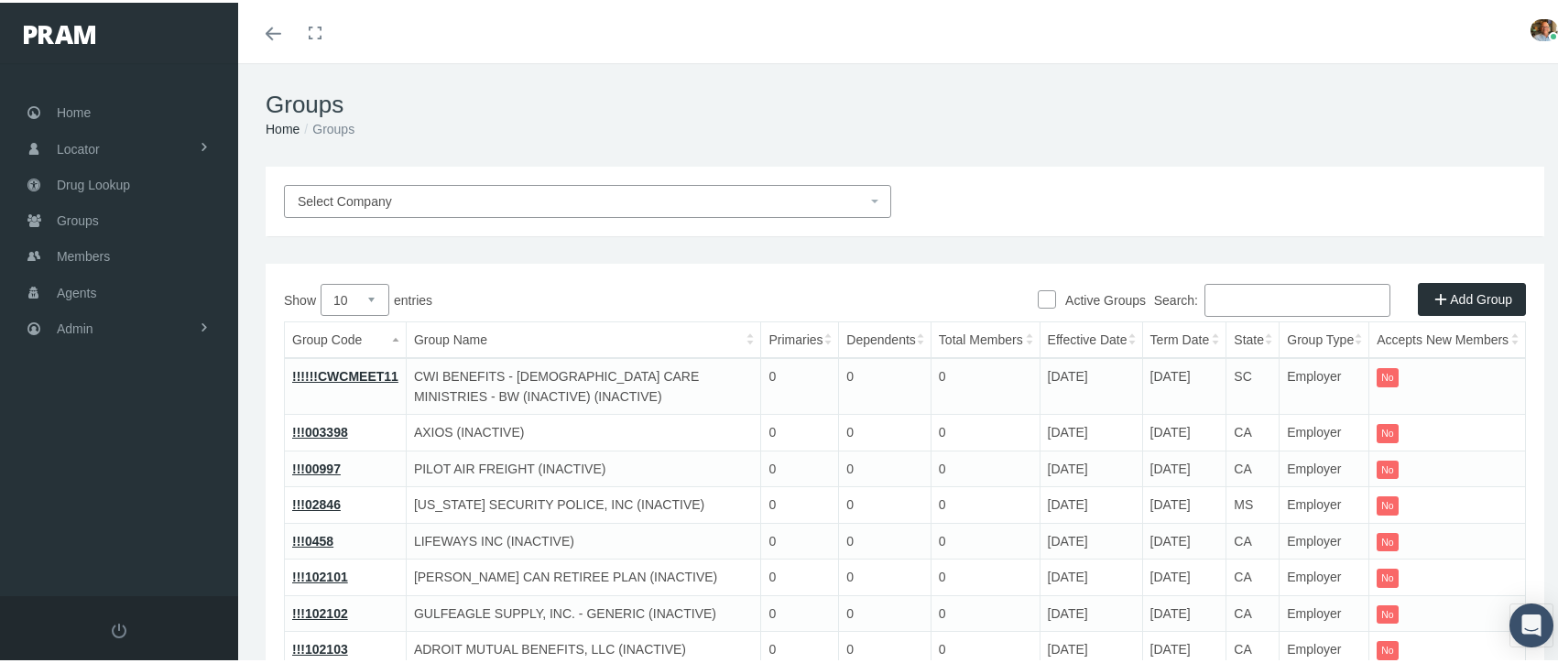
click at [1287, 298] on input "Search:" at bounding box center [1297, 297] width 186 height 33
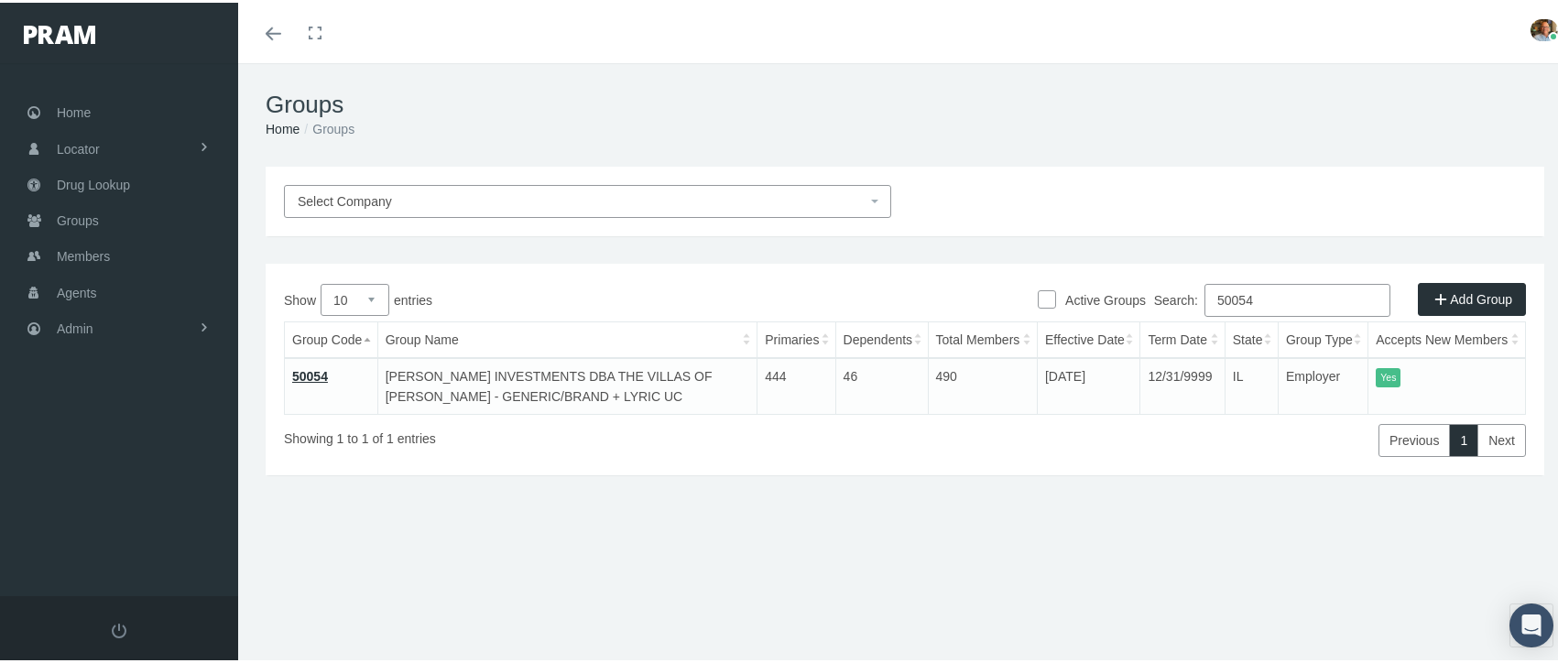
type input "50054"
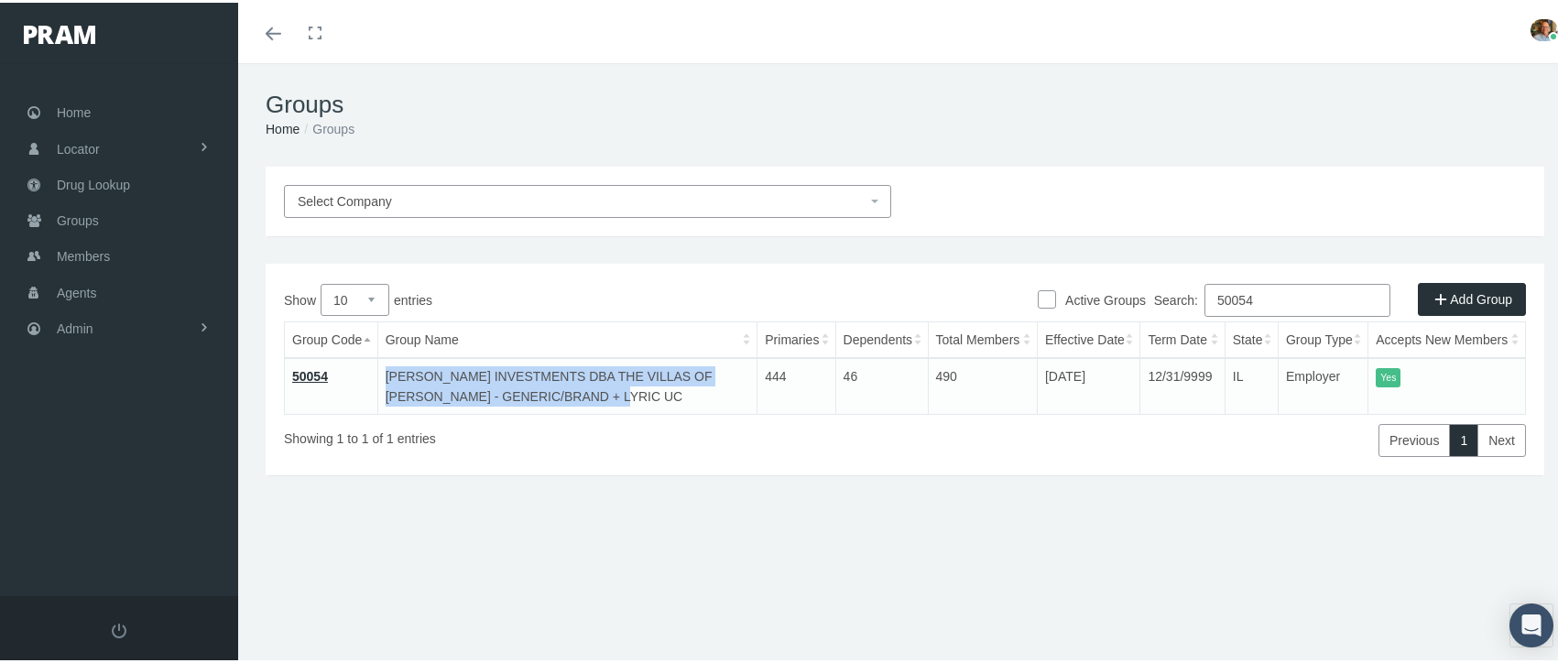
drag, startPoint x: 562, startPoint y: 392, endPoint x: 385, endPoint y: 380, distance: 178.1
click at [385, 380] on td "PHILLIPS INVESTMENTS DBA THE VILLAS OF HOLLY BROOK - GENERIC/BRAND + LYRIC UC" at bounding box center [567, 383] width 380 height 57
copy td "PHILLIPS INVESTMENTS DBA THE VILLAS OF HOLLY BROOK - GENERIC/BRAND + LYRIC UC"
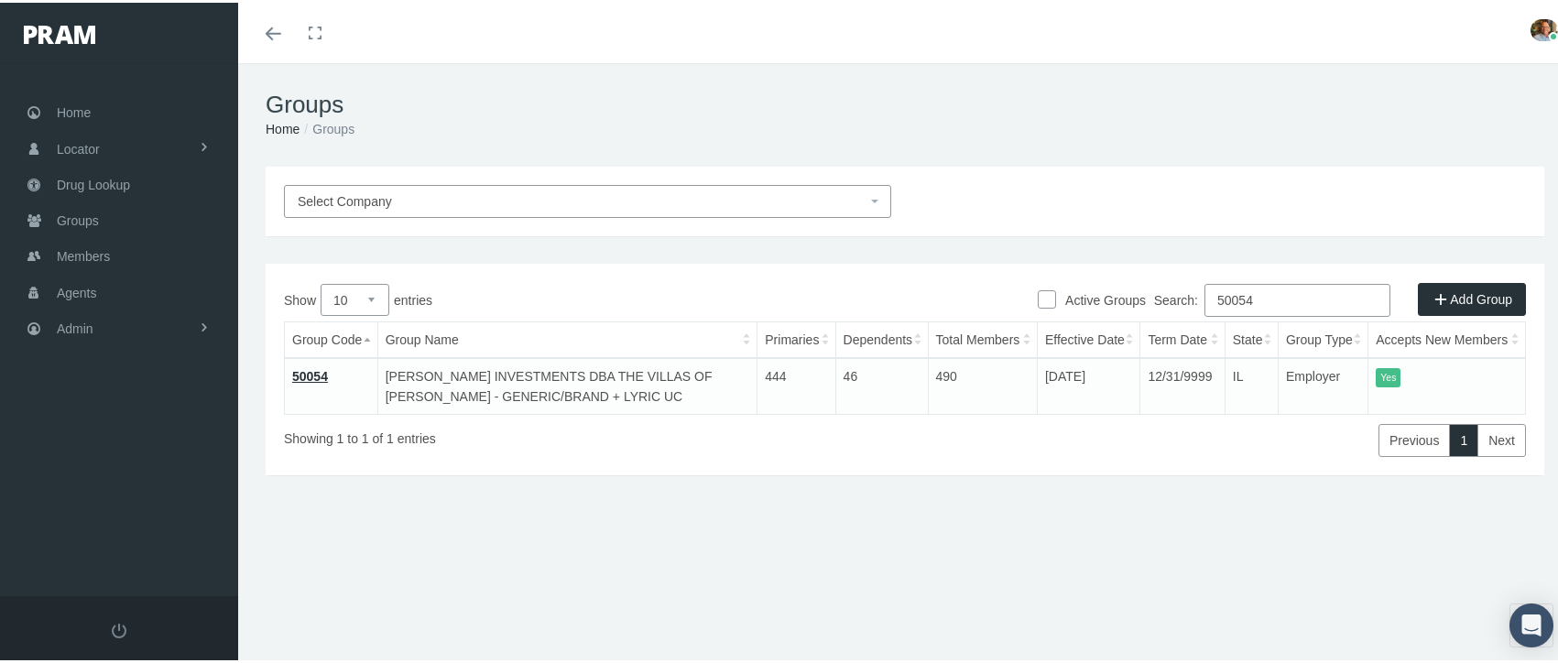
drag, startPoint x: 1437, startPoint y: 86, endPoint x: 1367, endPoint y: 69, distance: 71.7
click at [1437, 87] on div "Groups Home Groups" at bounding box center [904, 111] width 1333 height 103
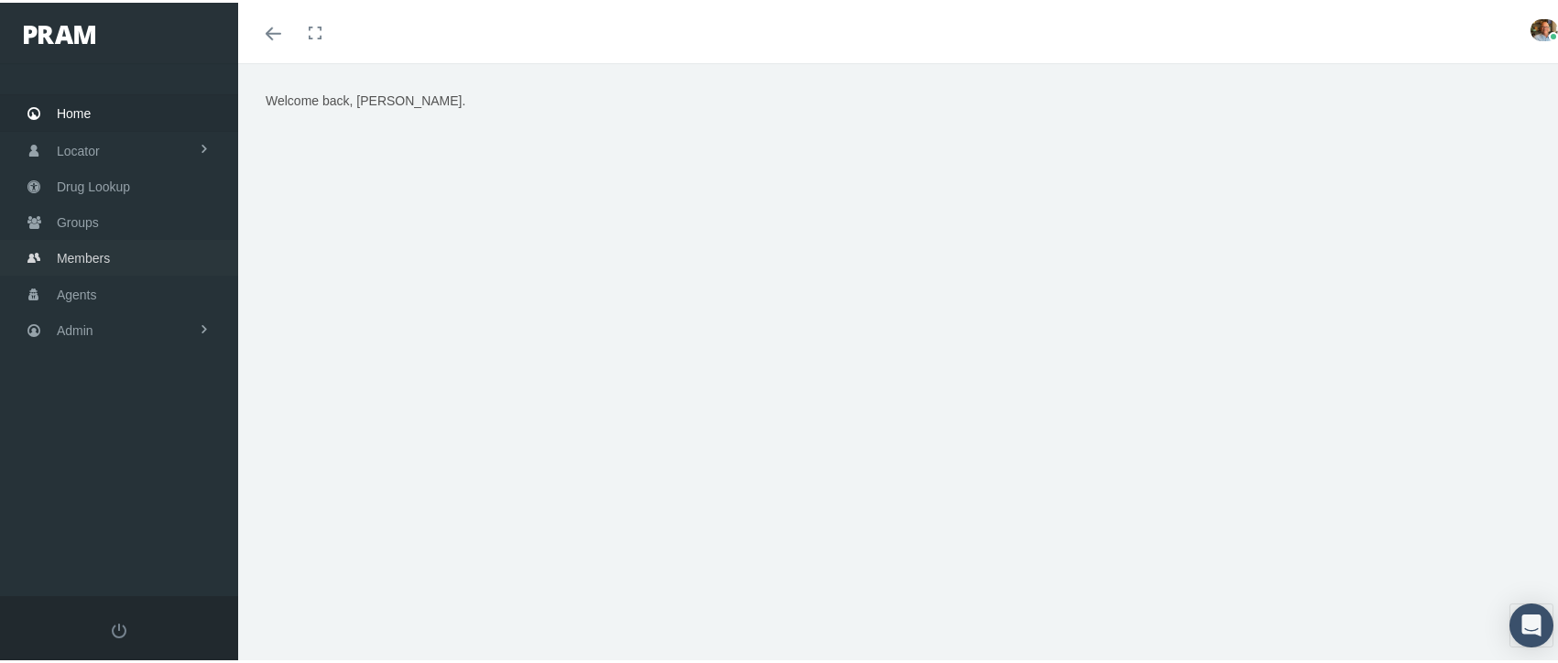
click at [97, 249] on span "Members" at bounding box center [83, 255] width 53 height 35
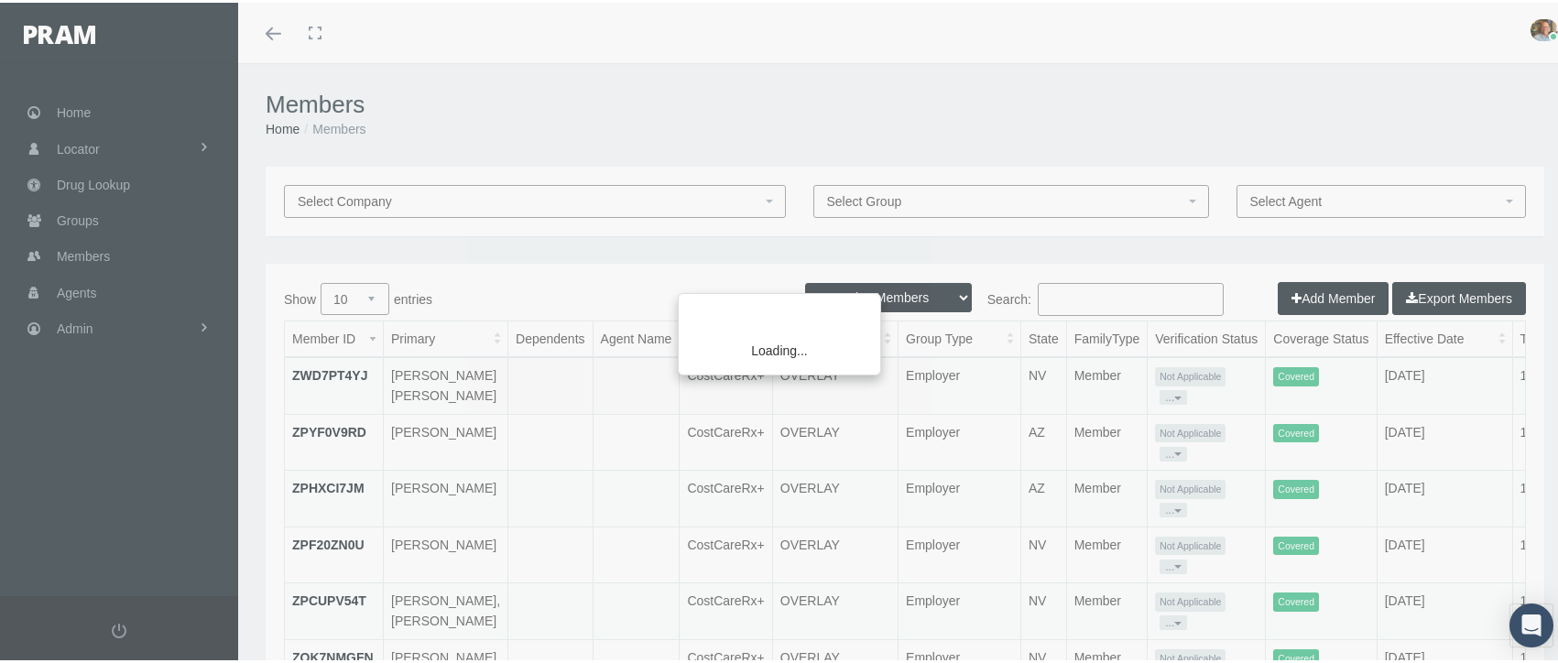
click at [1096, 295] on div "Loading..." at bounding box center [779, 331] width 1558 height 663
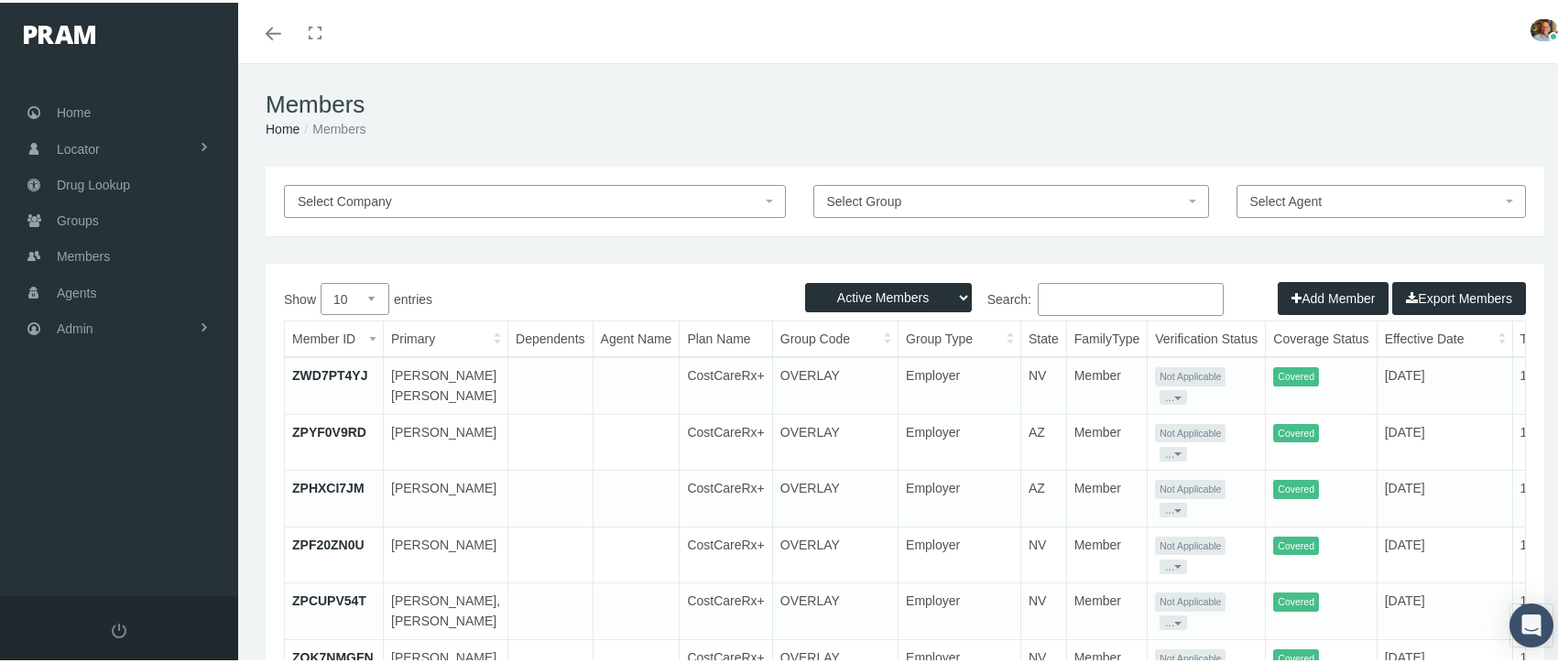
click at [1096, 295] on input "Search:" at bounding box center [1131, 296] width 186 height 33
paste input "41510099"
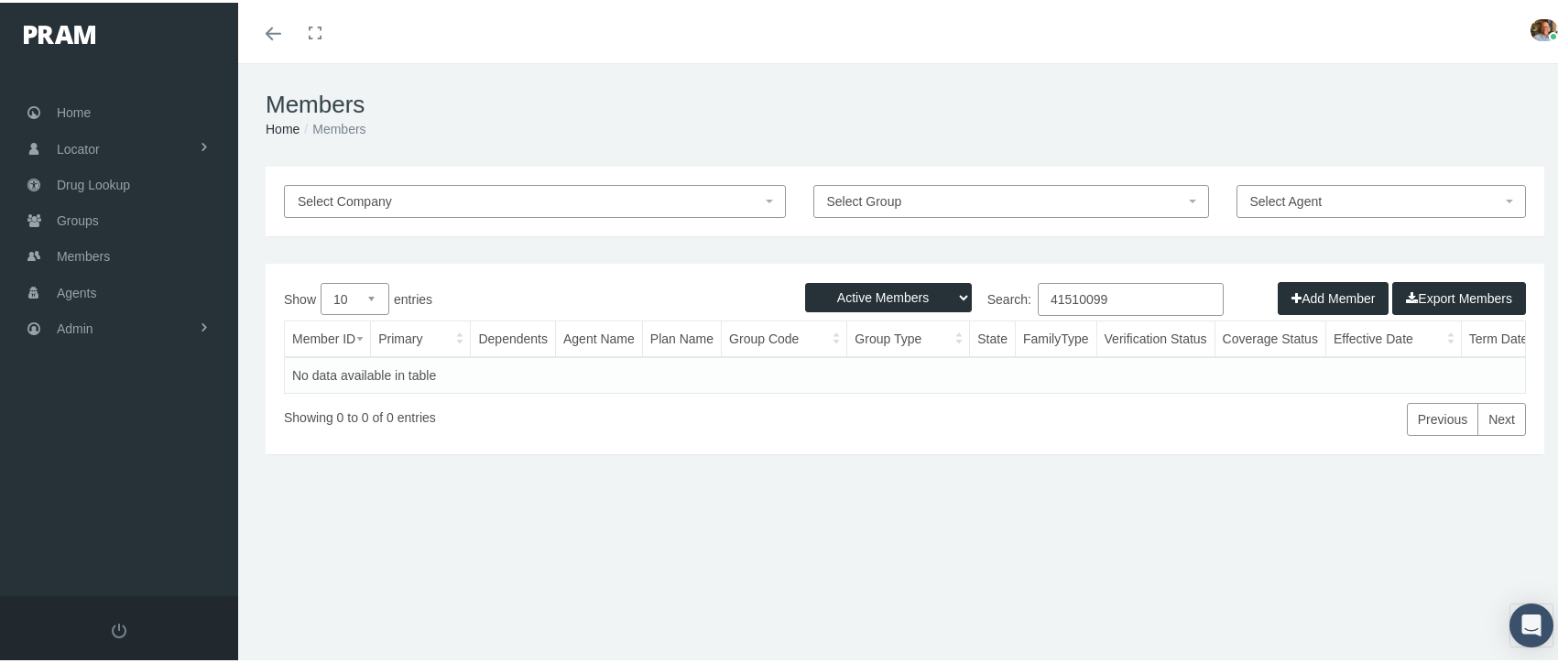
type input "41510099"
click at [1082, 208] on span "Select Group" at bounding box center [1005, 199] width 357 height 20
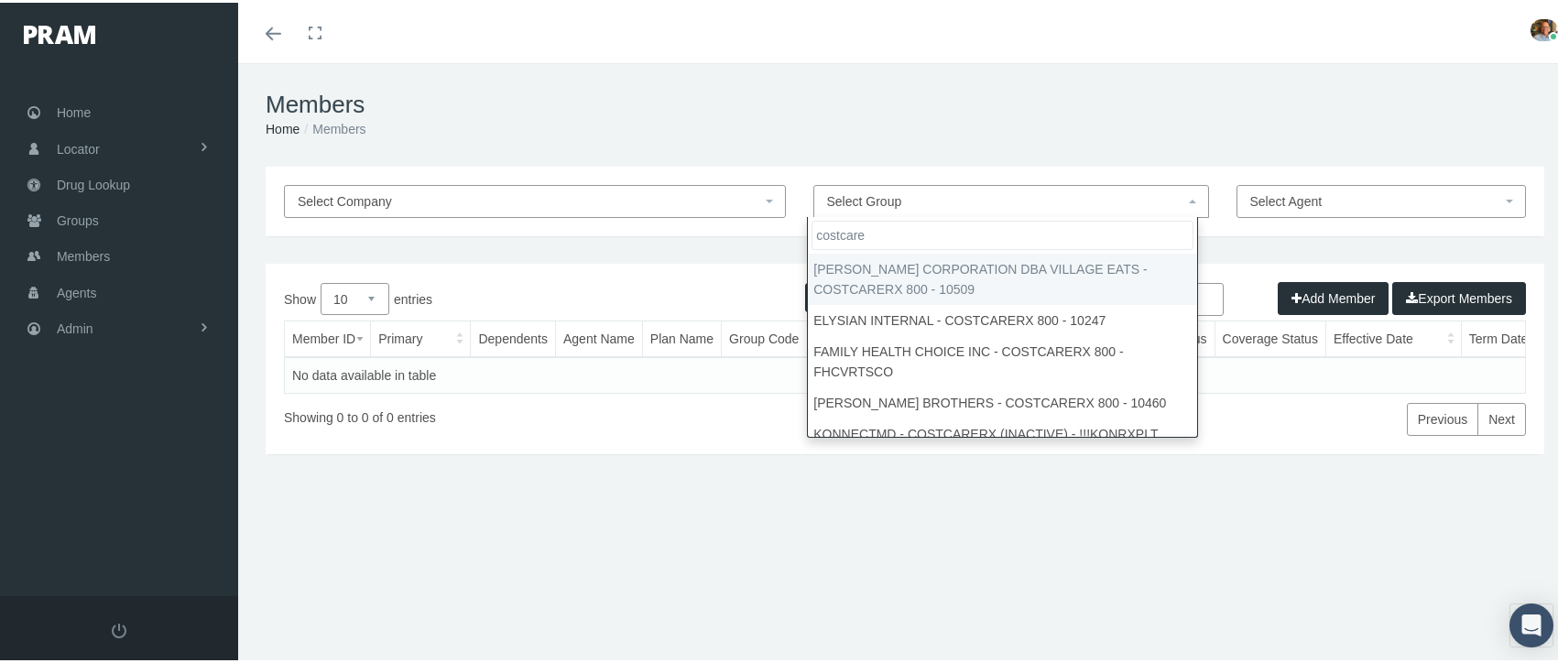
type input "costcare"
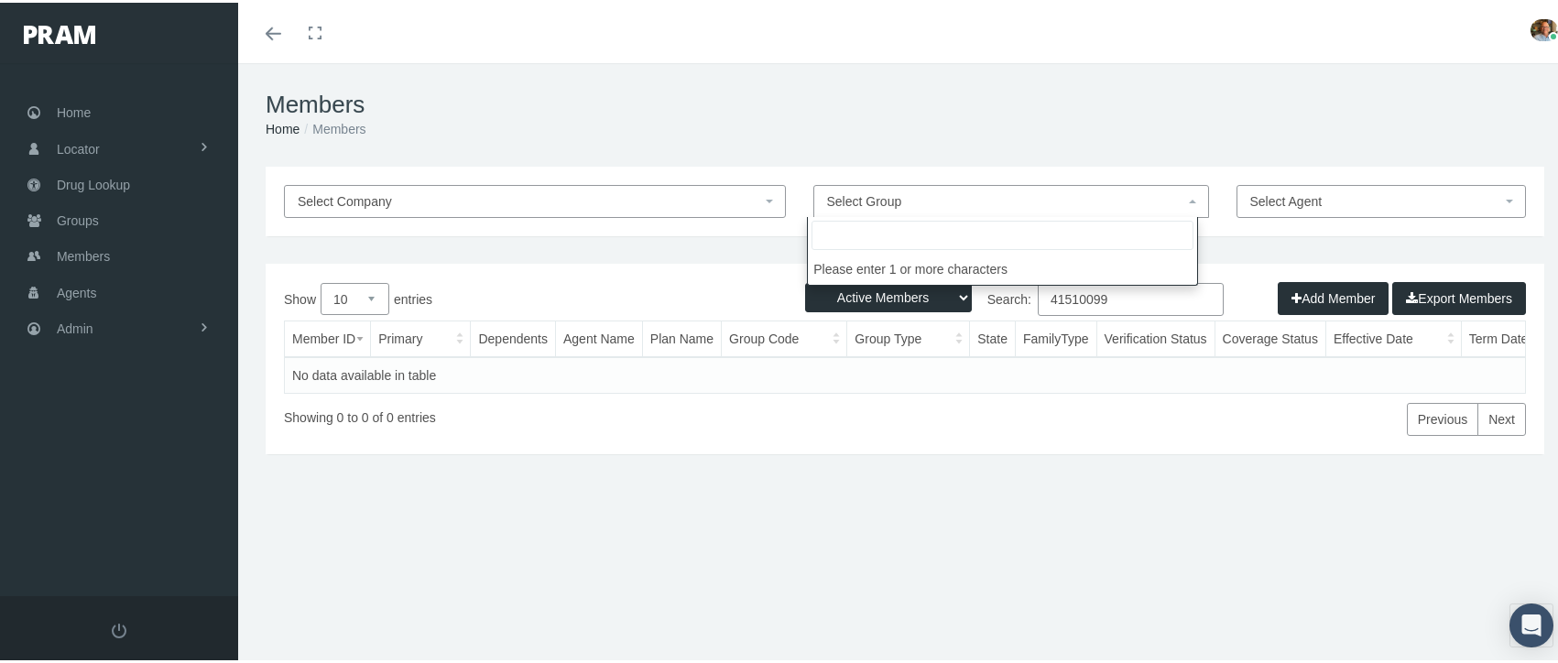
paste input "WBF MANAGEMENT LLC - COSTCARERX+ - OVERLAY"
type input "WBF MANAGEMENT LLC - COSTCARERX+ - OVERLAY"
select select "30430"
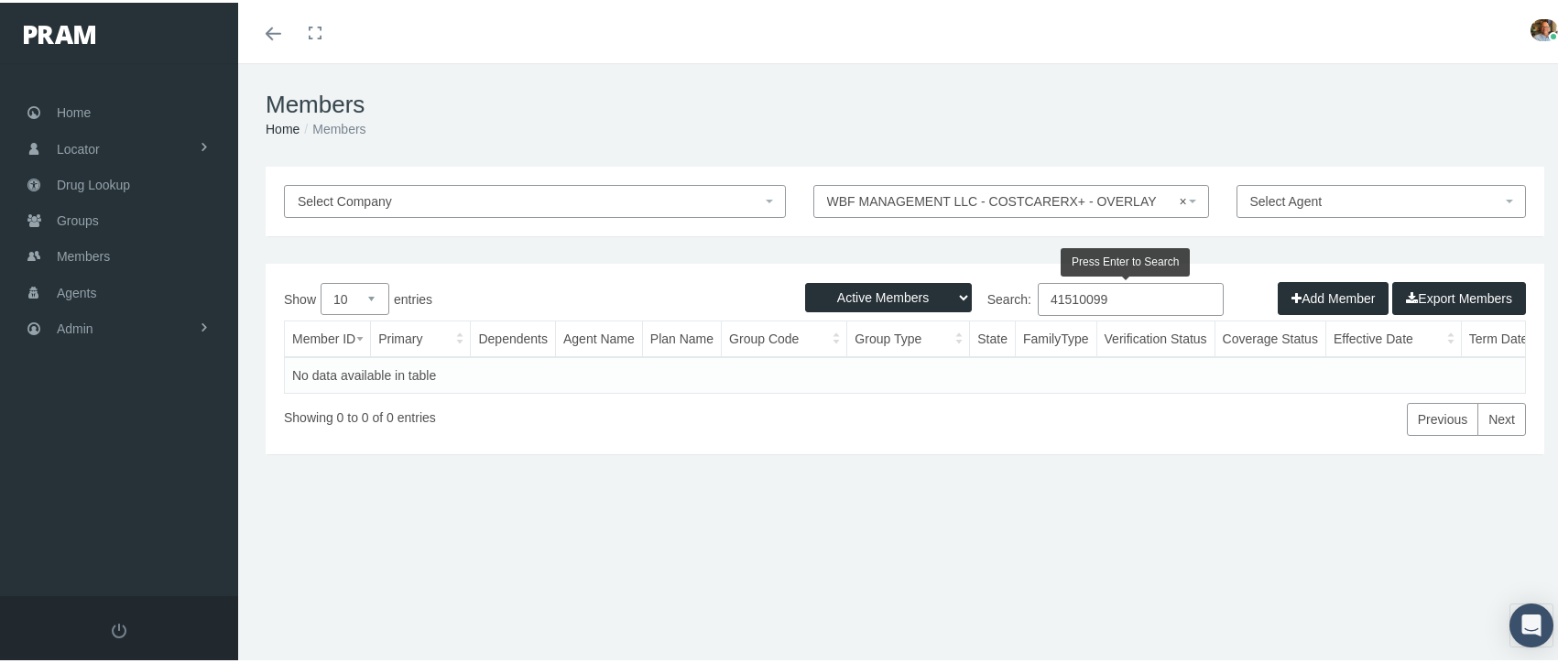
click at [1099, 300] on input "41510099" at bounding box center [1131, 296] width 186 height 33
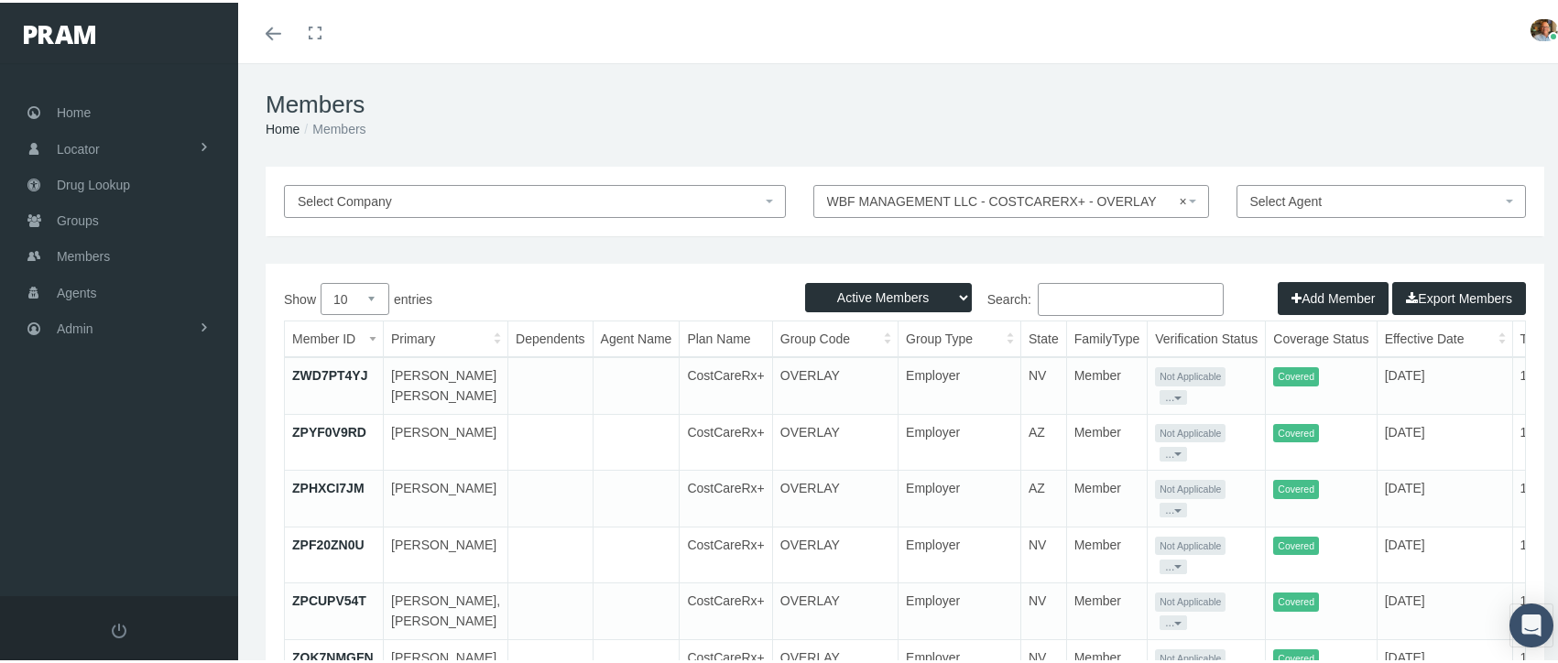
click at [322, 367] on link "ZWD7PT4YJ" at bounding box center [329, 372] width 75 height 15
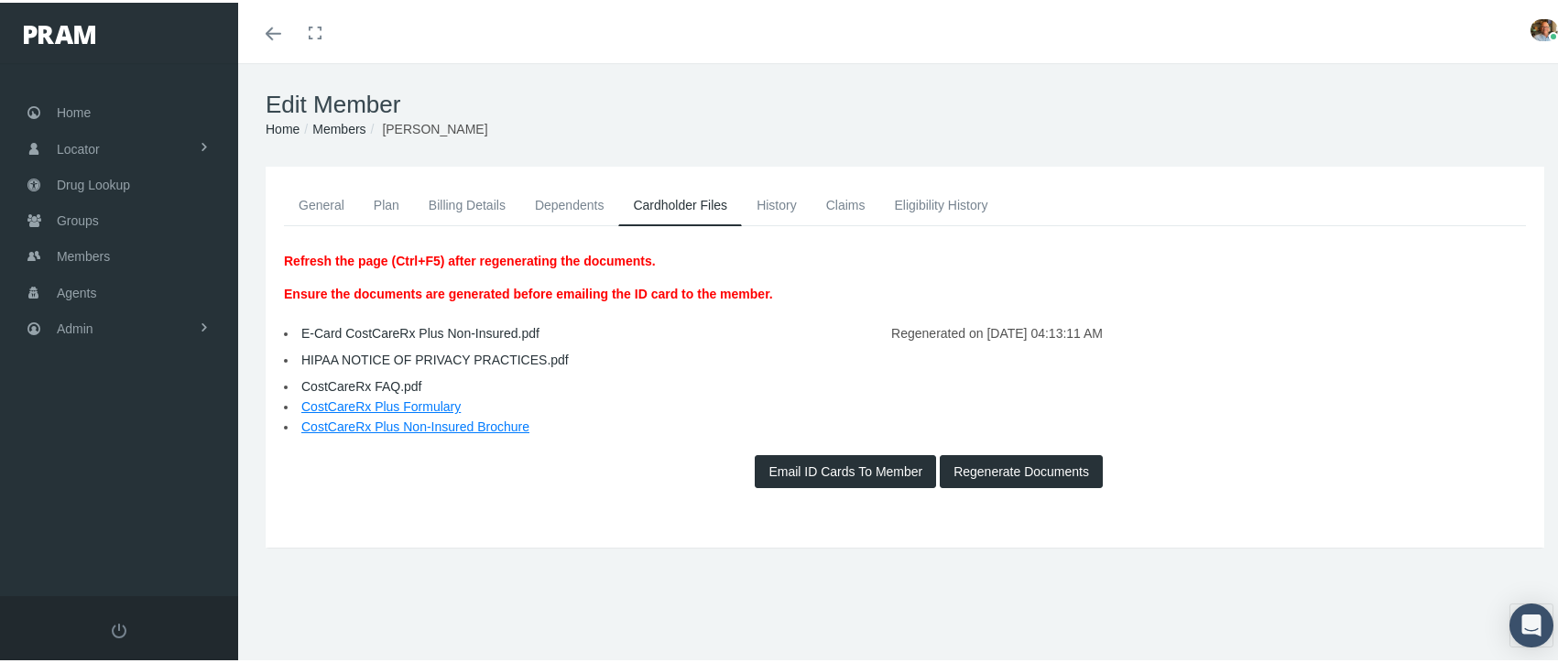
click at [352, 128] on link "Members" at bounding box center [338, 126] width 53 height 15
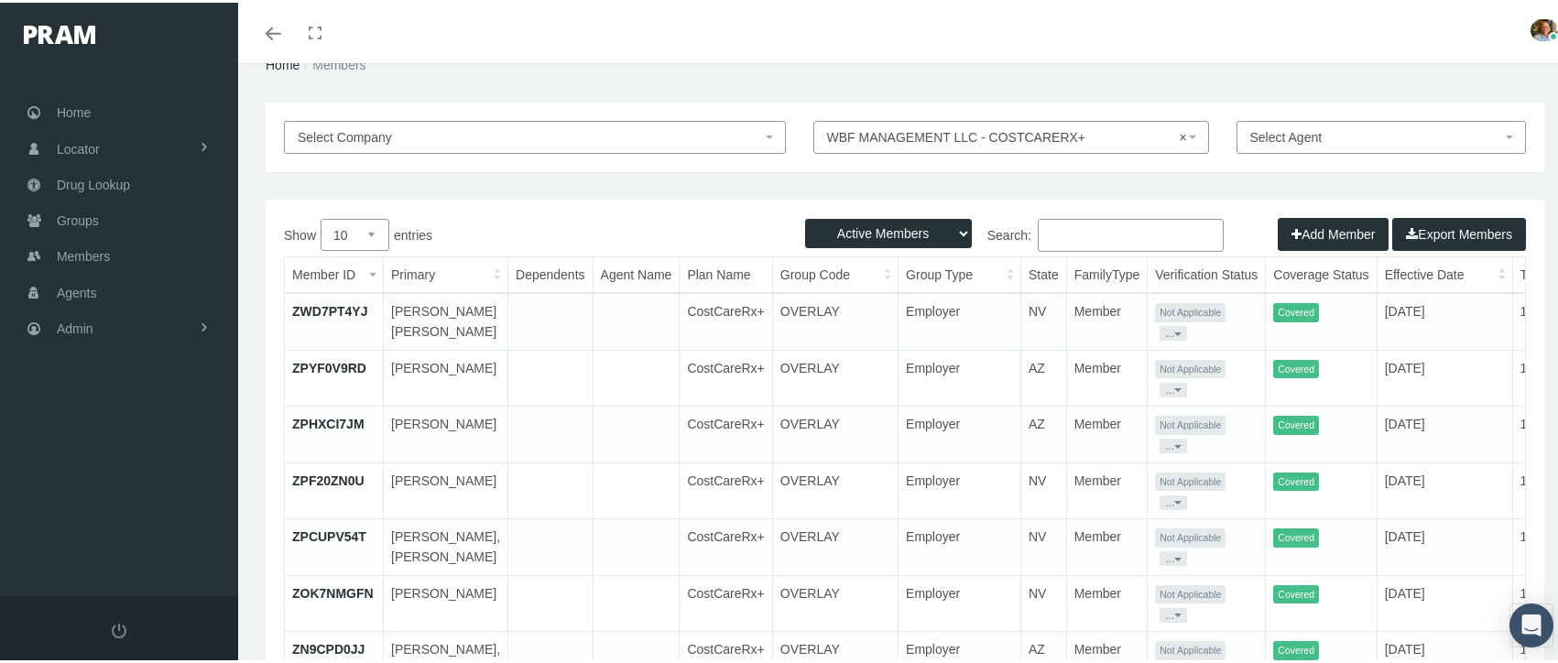
scroll to position [92, 0]
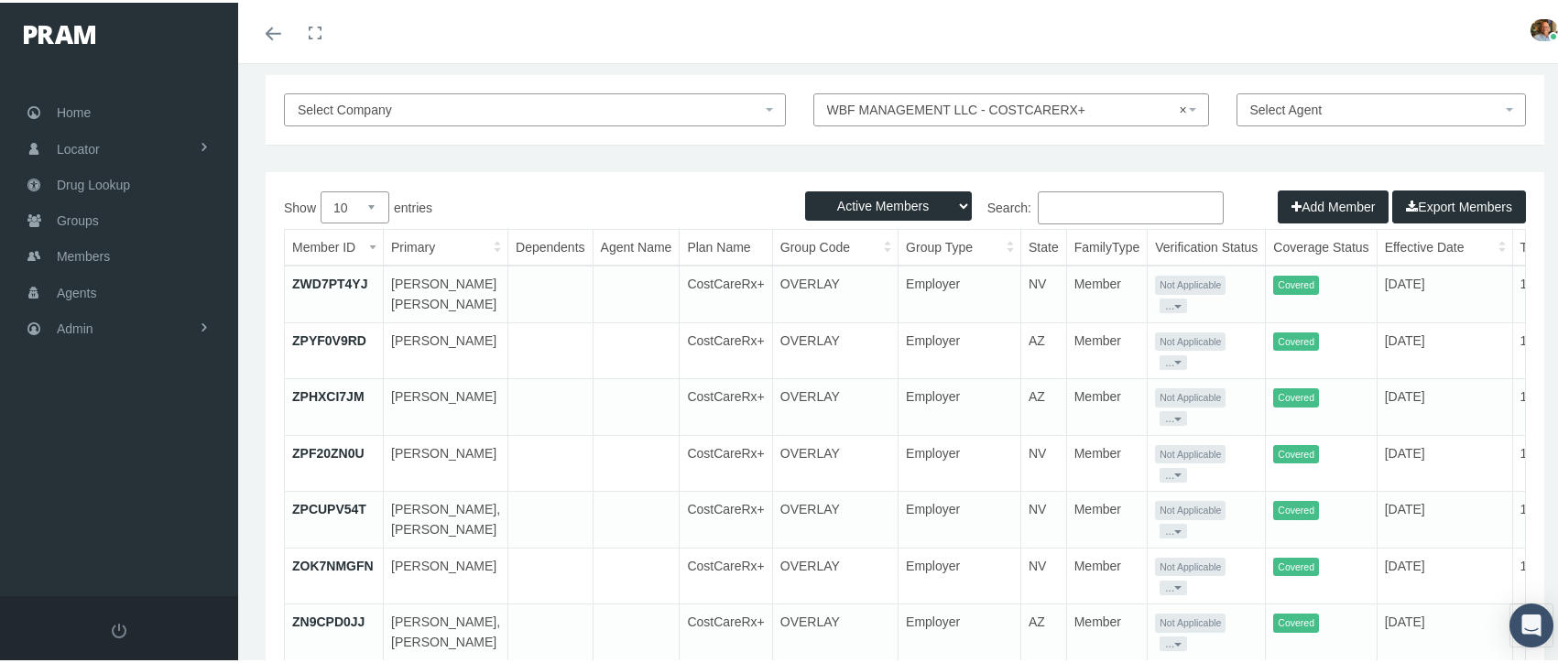
click at [1405, 245] on th "Effective Date" at bounding box center [1444, 245] width 136 height 36
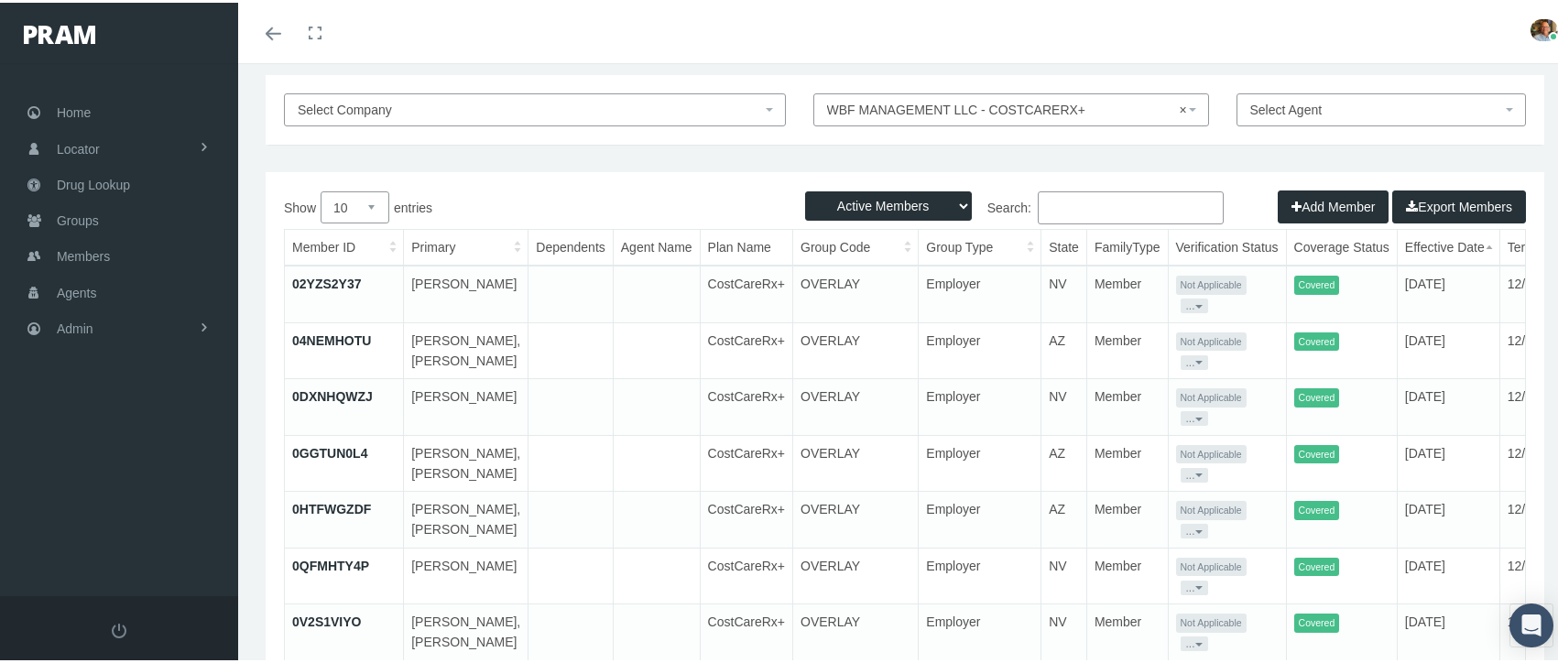
click at [1405, 245] on th "Effective Date" at bounding box center [1448, 245] width 103 height 36
click at [344, 283] on link "0VYZ4OYRI" at bounding box center [327, 281] width 71 height 15
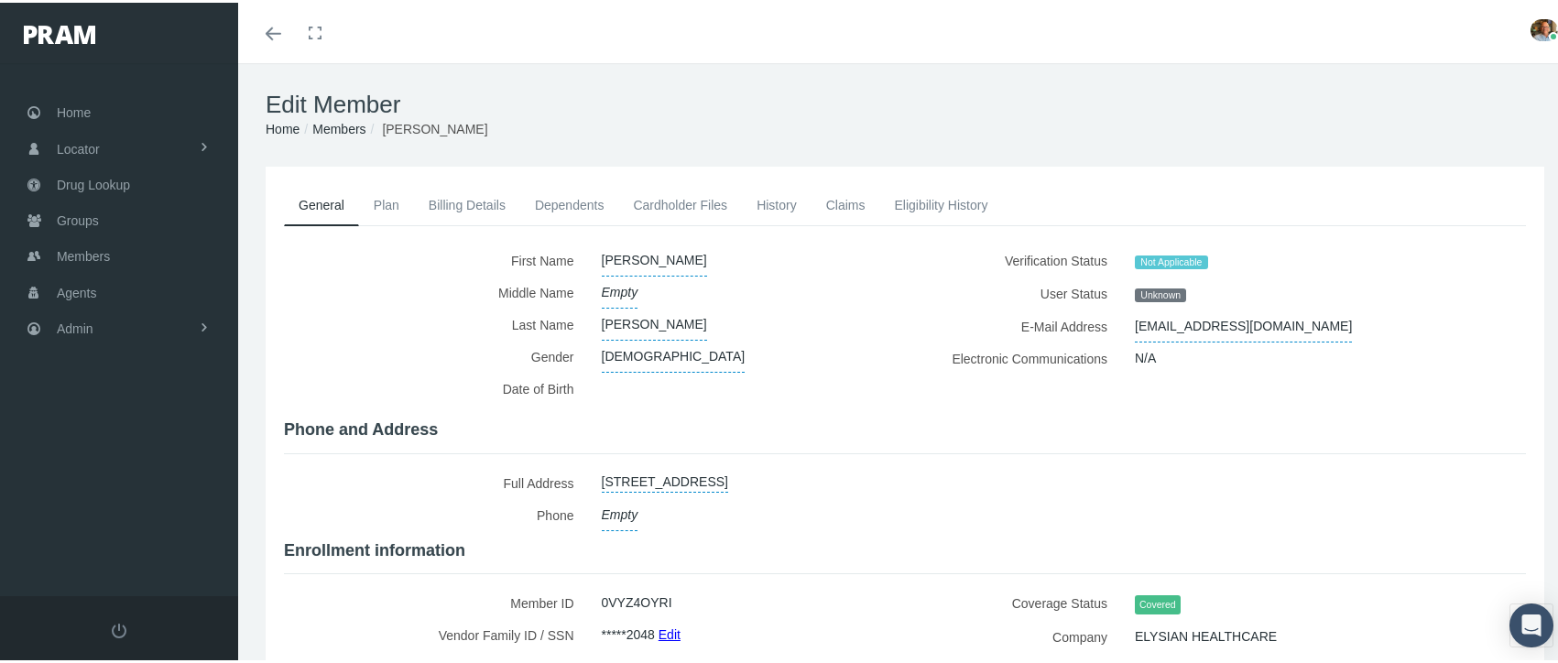
click at [642, 210] on link "Cardholder Files" at bounding box center [680, 202] width 124 height 40
